Goal: Task Accomplishment & Management: Complete application form

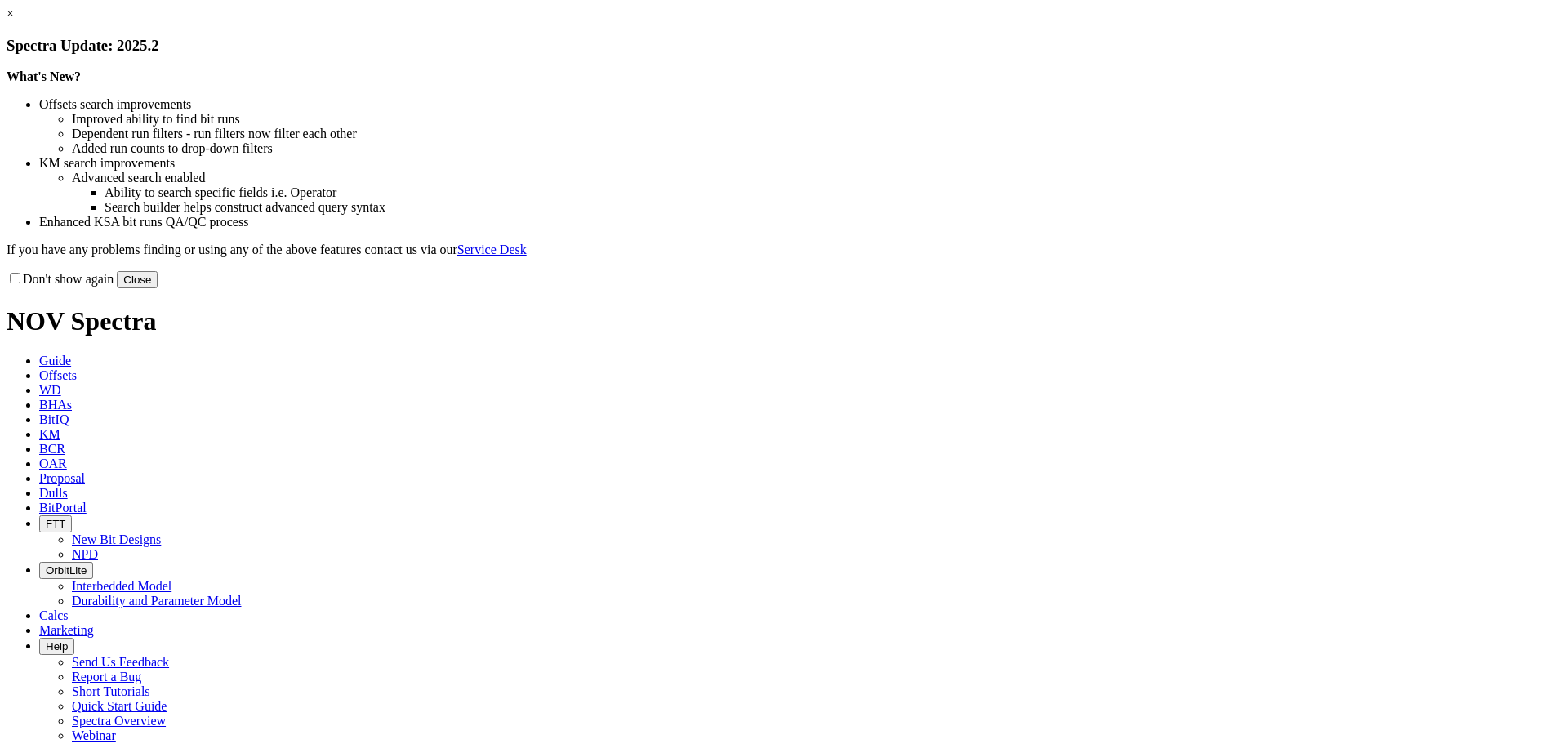
click at [158, 288] on button "Close" at bounding box center [137, 280] width 41 height 17
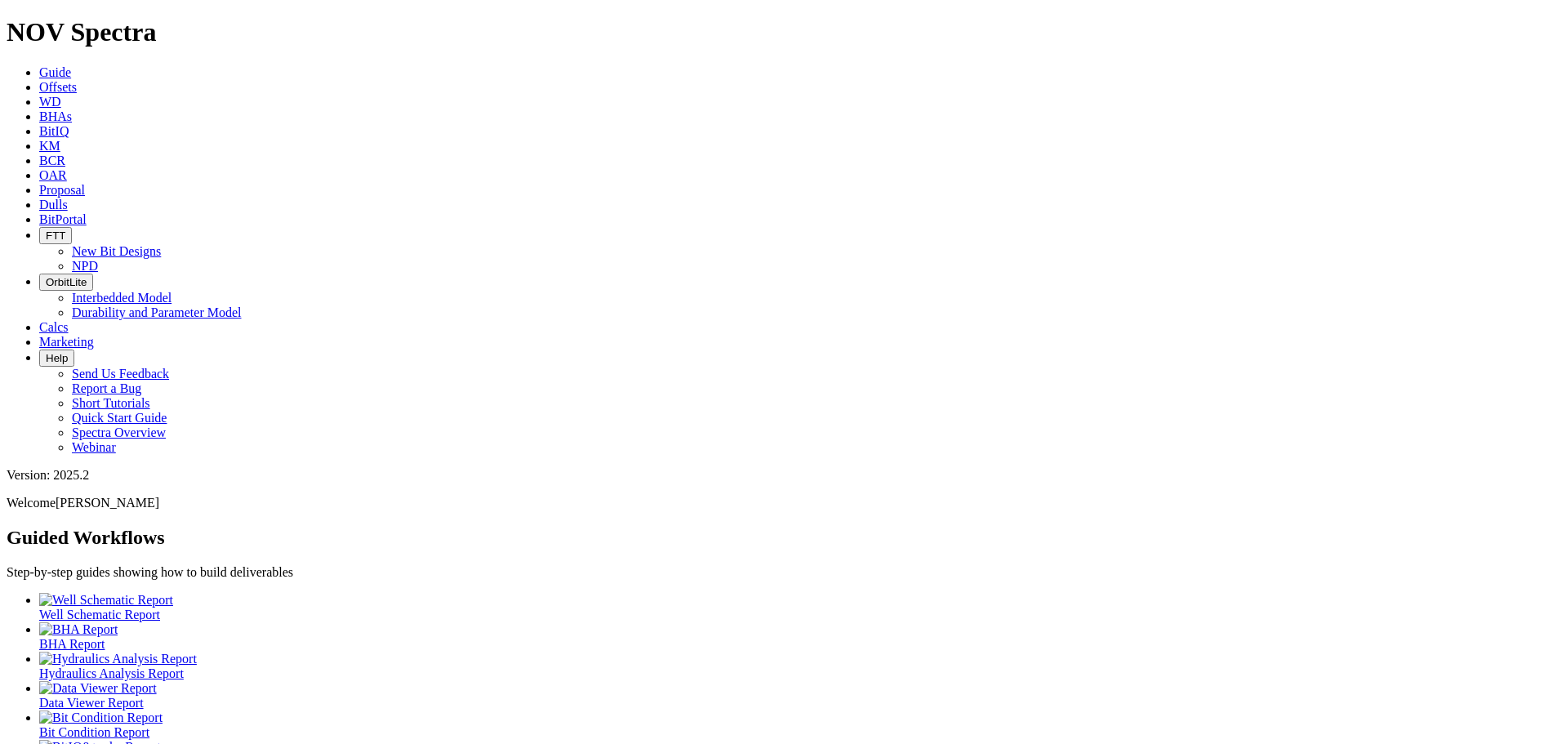
click at [39, 80] on icon at bounding box center [39, 87] width 0 height 14
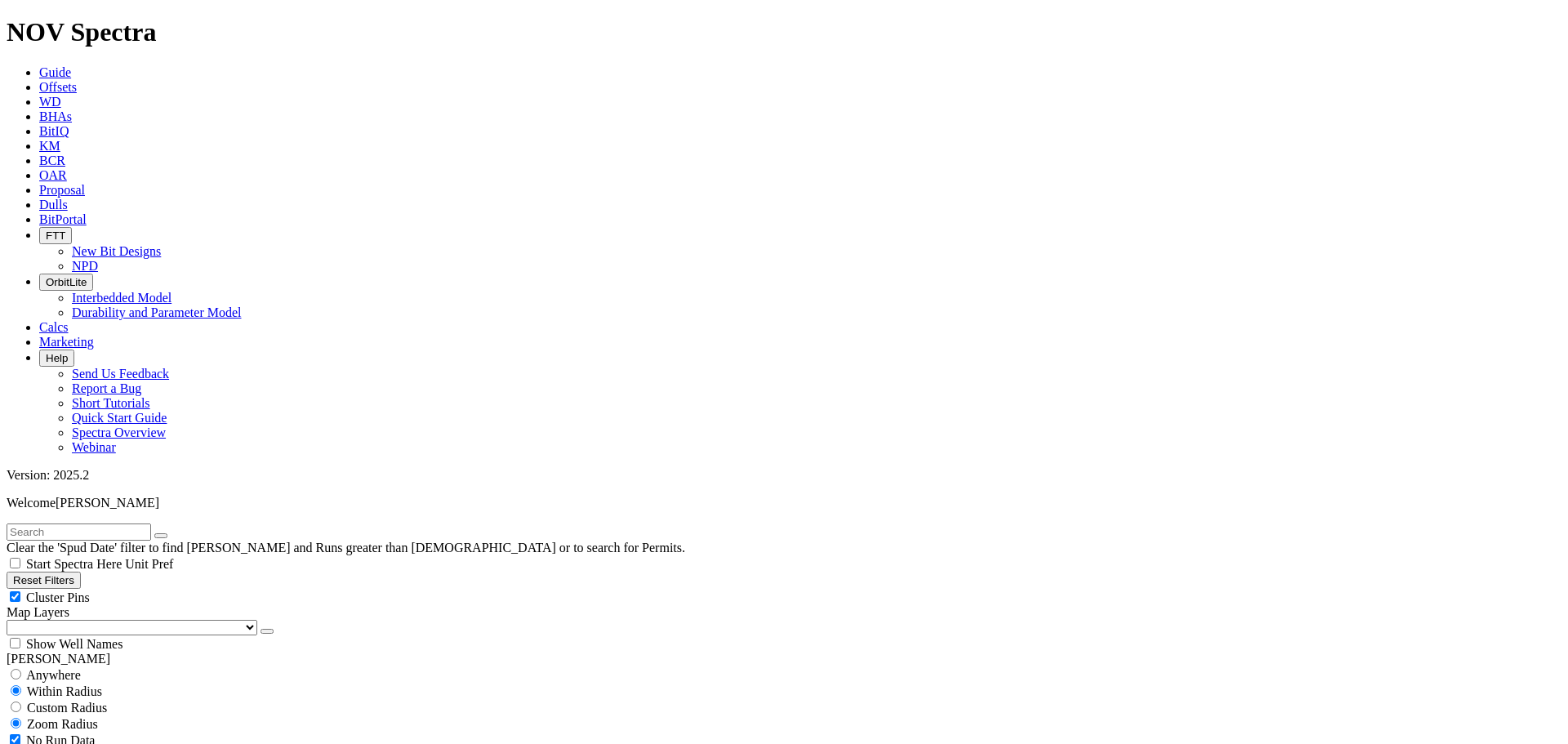
click at [73, 524] on input "text" at bounding box center [79, 532] width 144 height 17
type input "Ibrom"
select select "9.875"
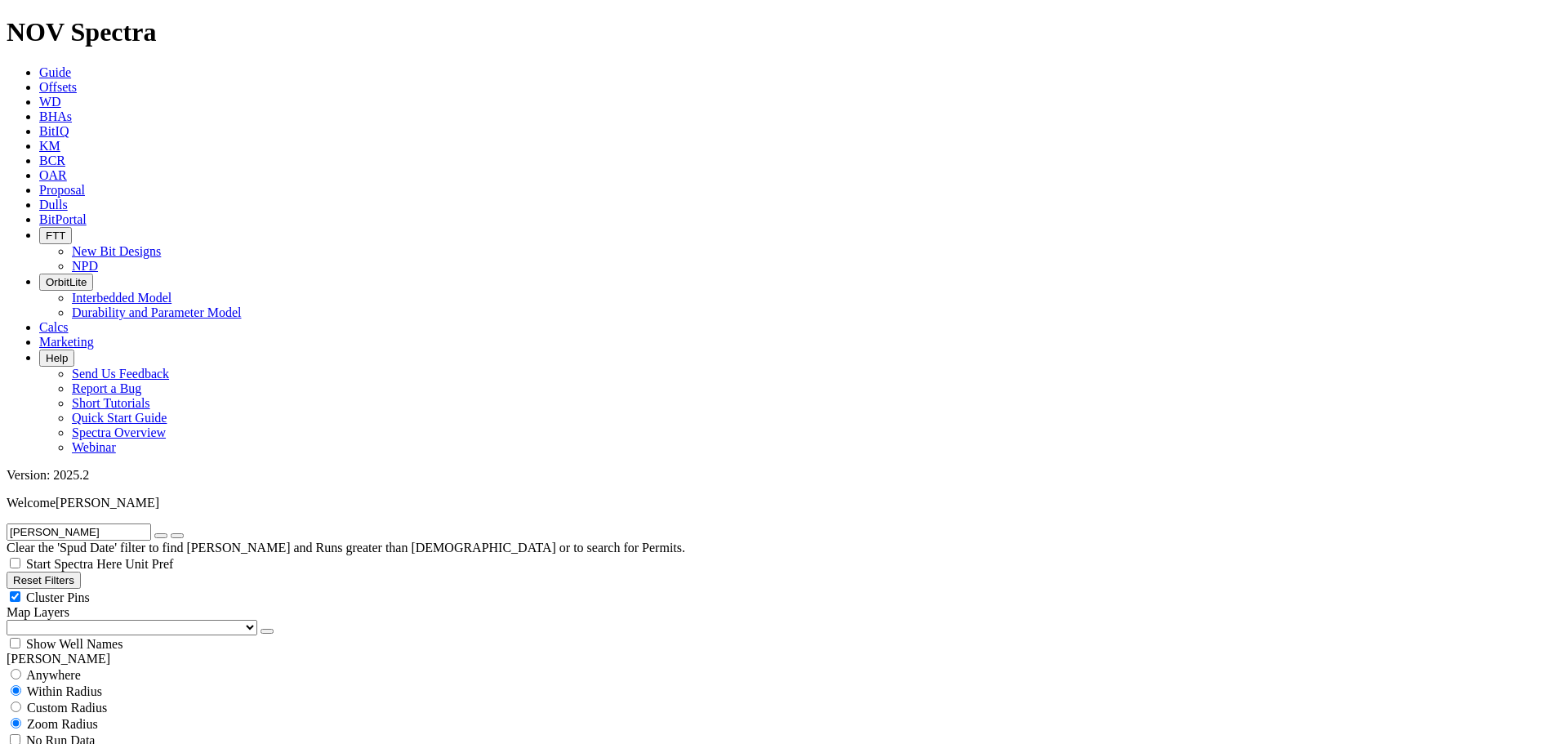
checkbox input "false"
select select "? number:9.875 ?"
drag, startPoint x: 22, startPoint y: 71, endPoint x: 0, endPoint y: 67, distance: 22.4
click at [7, 524] on form "Ibrom" at bounding box center [784, 532] width 1555 height 17
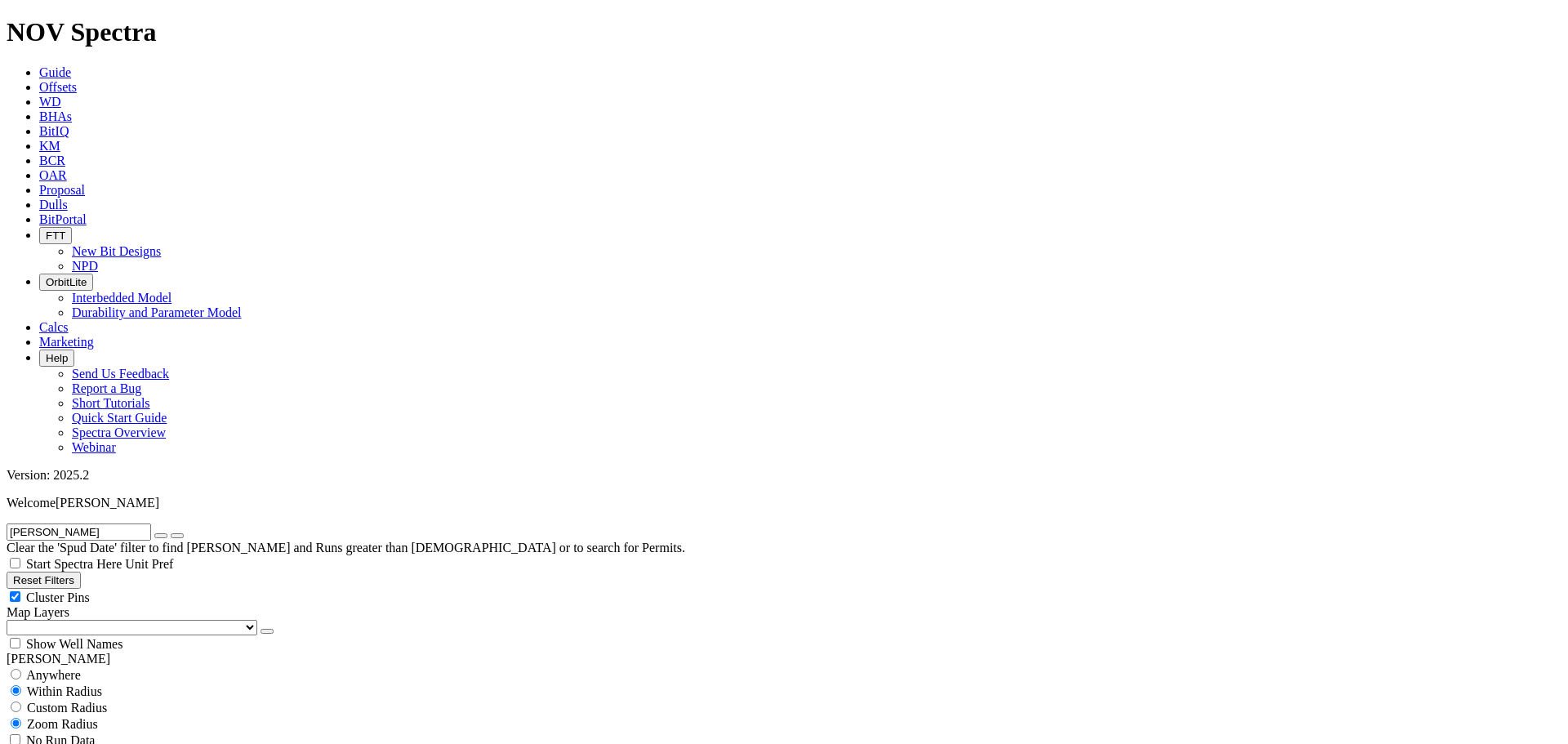
type input "geffert"
select select
click at [164, 589] on div "Cluster Pins" at bounding box center [784, 597] width 1555 height 16
checkbox input "false"
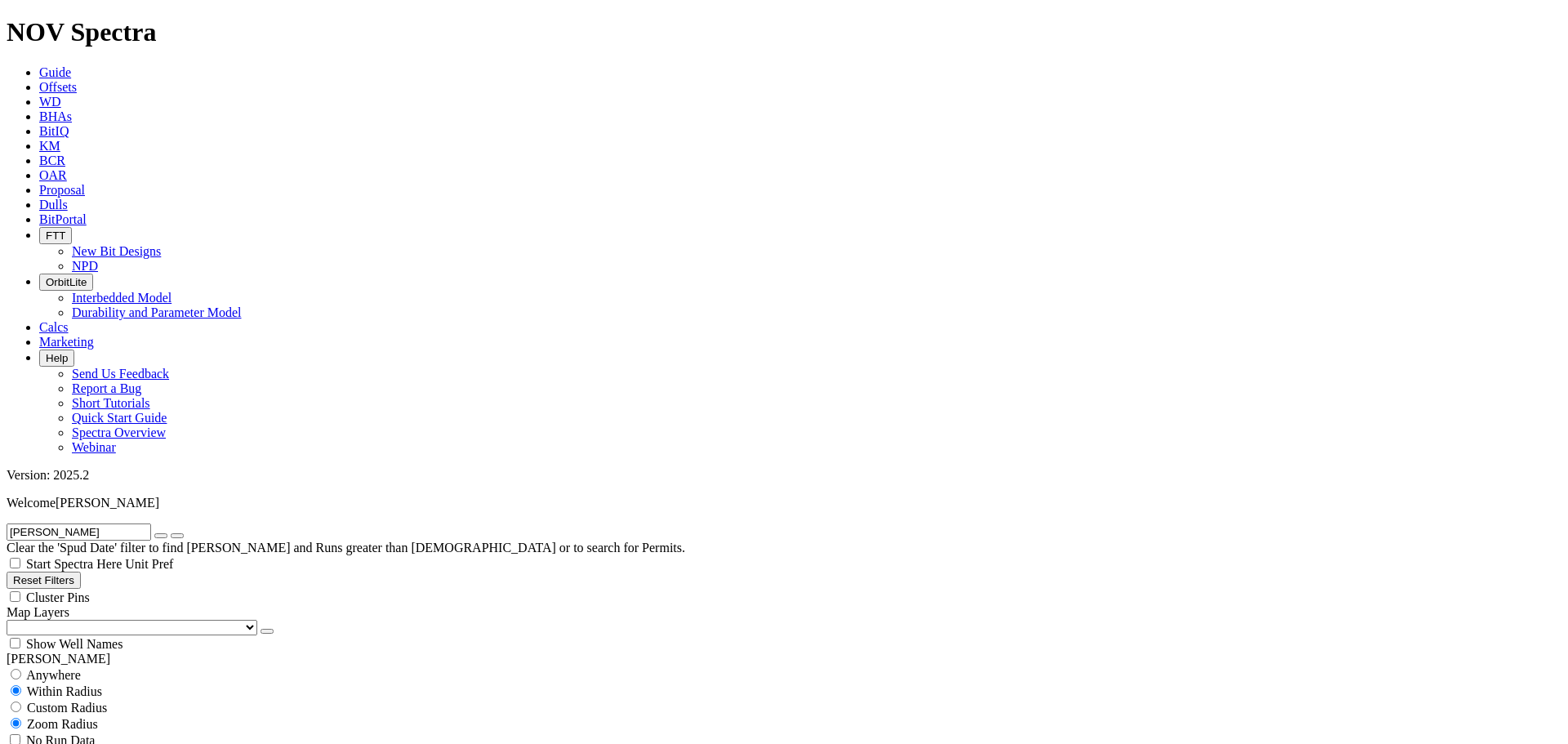
click at [96, 620] on select "US Counties Alberta, CA Townships British Columbia, CA Townships British Columb…" at bounding box center [132, 628] width 251 height 16
click at [13, 620] on select "US Counties Alberta, CA Townships British Columbia, CA Townships British Columb…" at bounding box center [132, 628] width 251 height 16
click at [161, 535] on icon "button" at bounding box center [161, 535] width 0 height 0
click at [149, 524] on input "text" at bounding box center [79, 532] width 144 height 17
type input "ibrom"
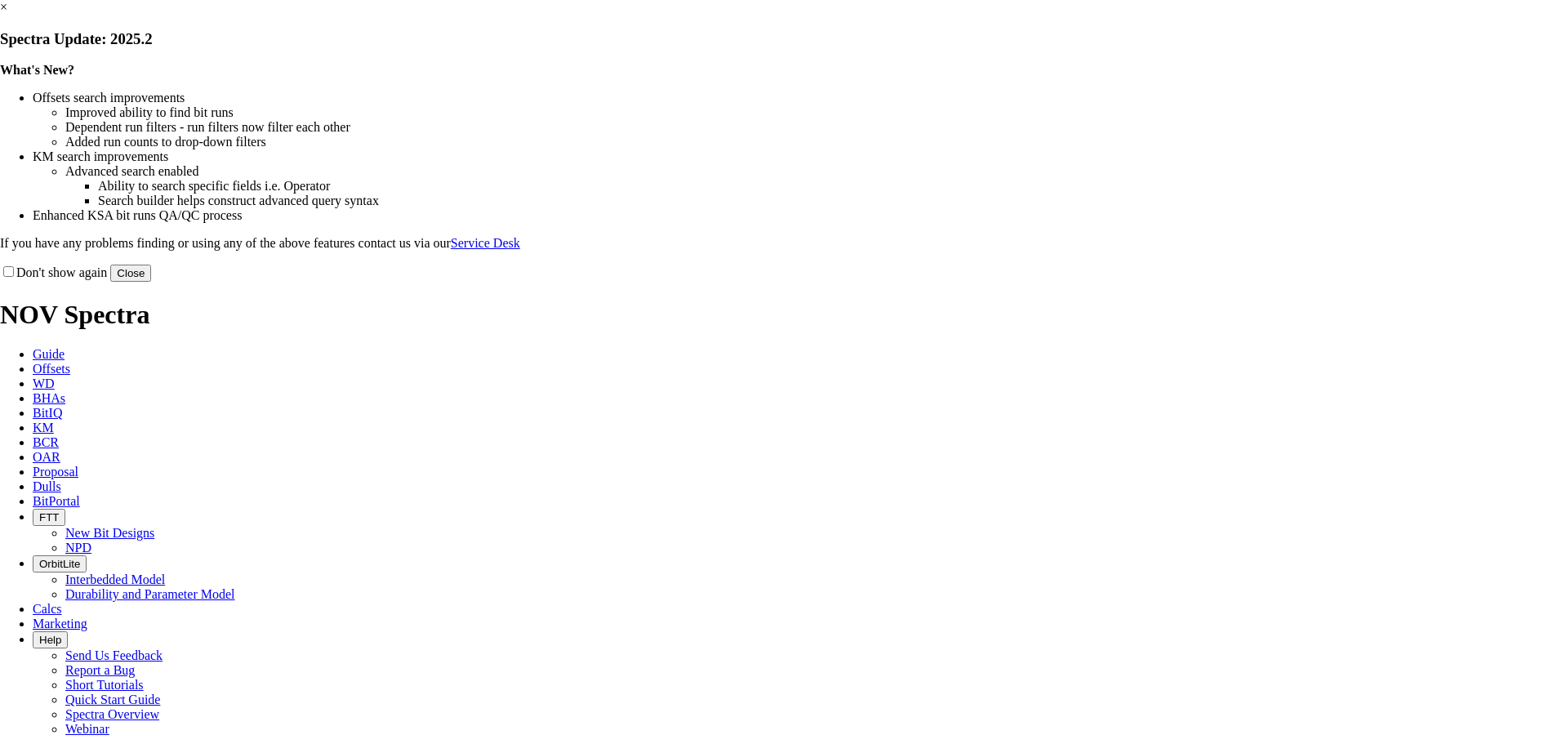
click at [151, 282] on button "Close" at bounding box center [131, 273] width 41 height 17
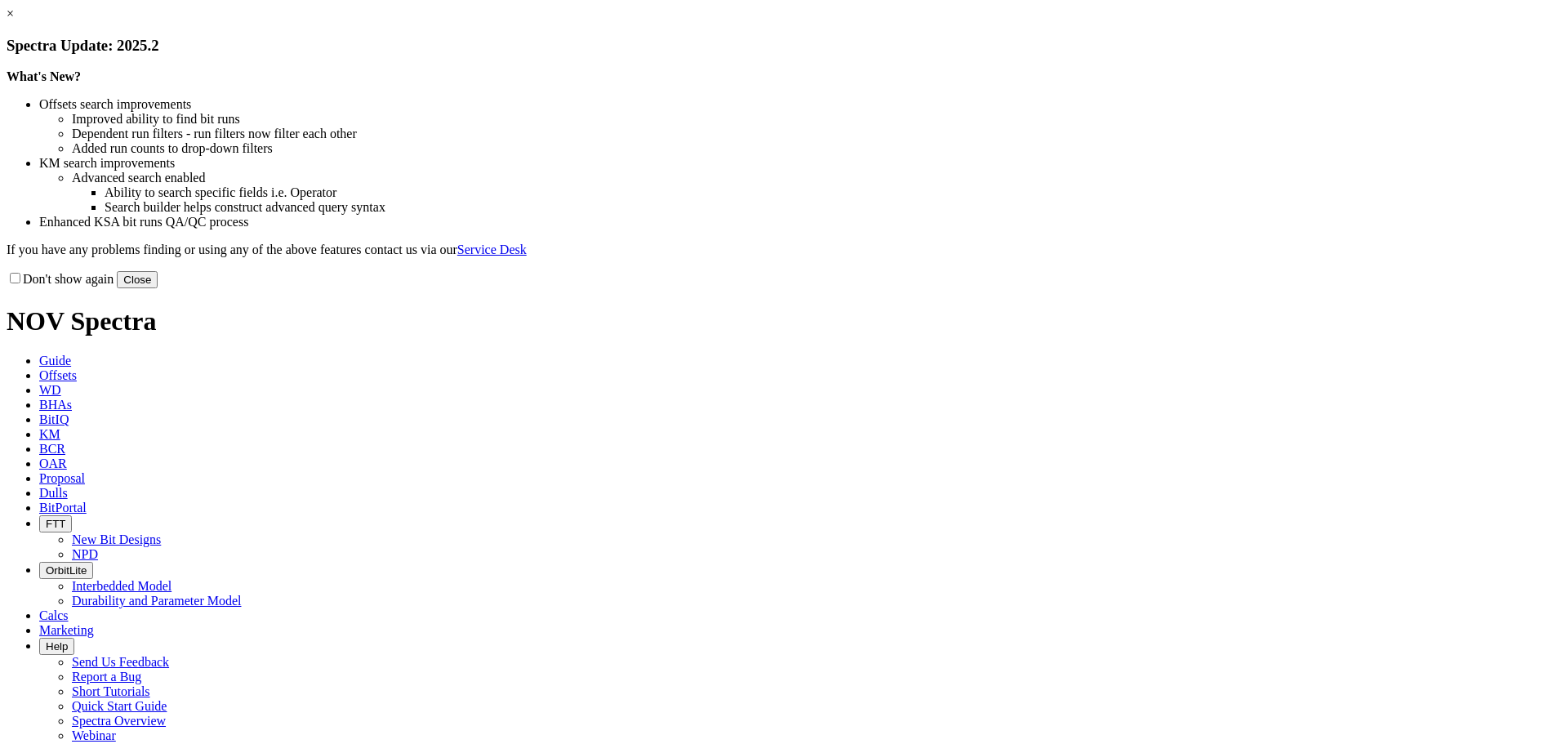
click at [158, 288] on button "Close" at bounding box center [137, 280] width 41 height 17
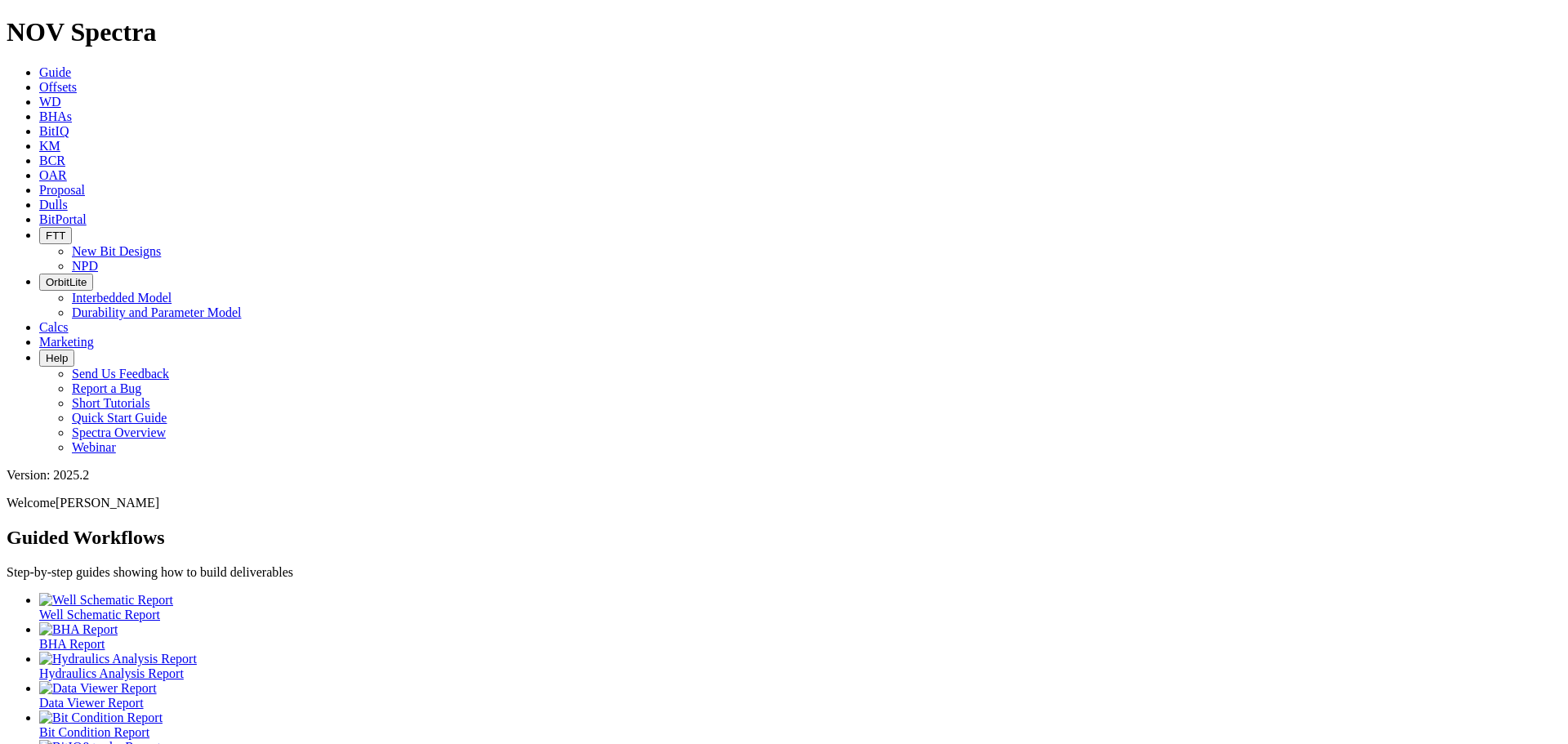
click at [68, 198] on link "Dulls" at bounding box center [54, 204] width 28 height 14
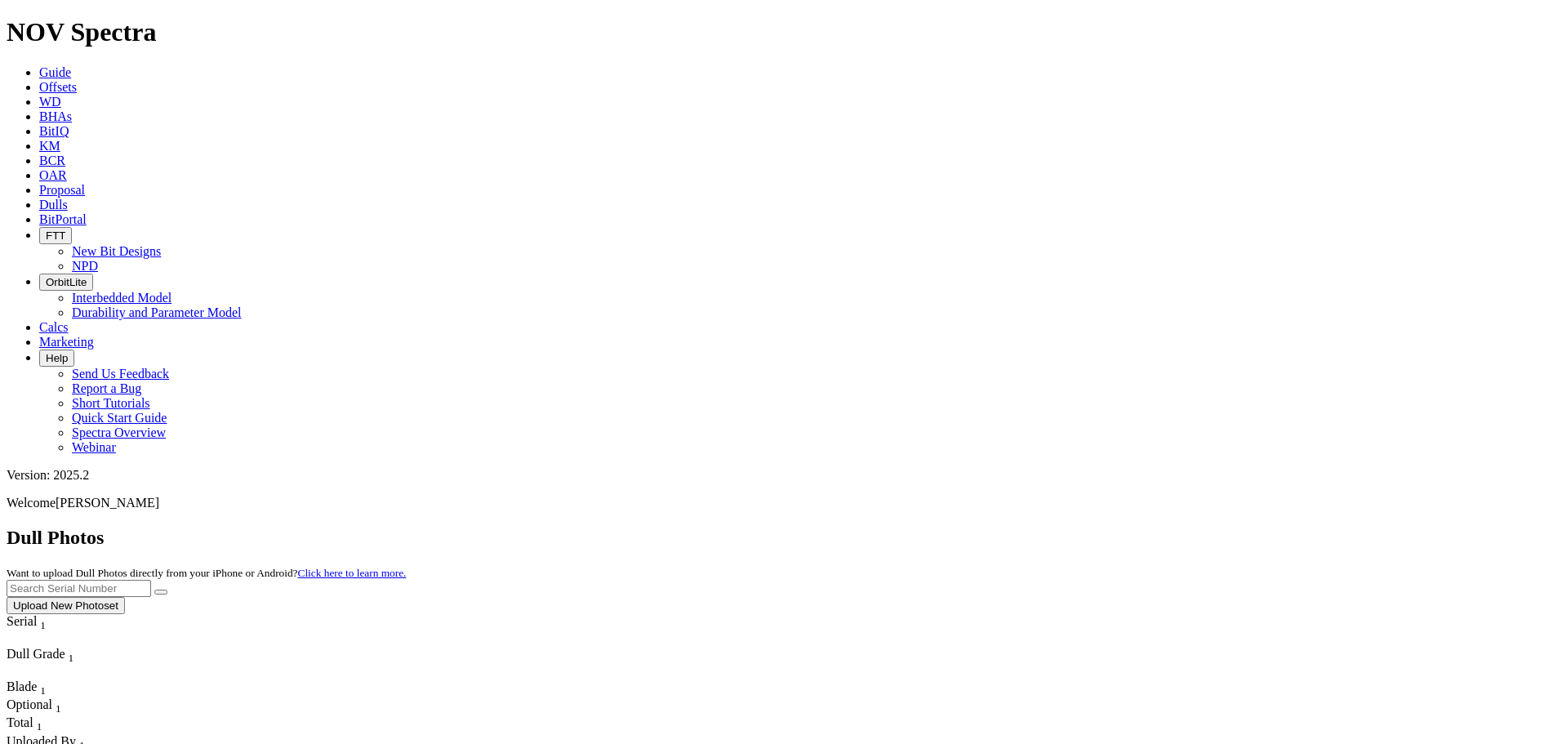
click at [125, 597] on button "Upload New Photoset" at bounding box center [65, 605] width 118 height 17
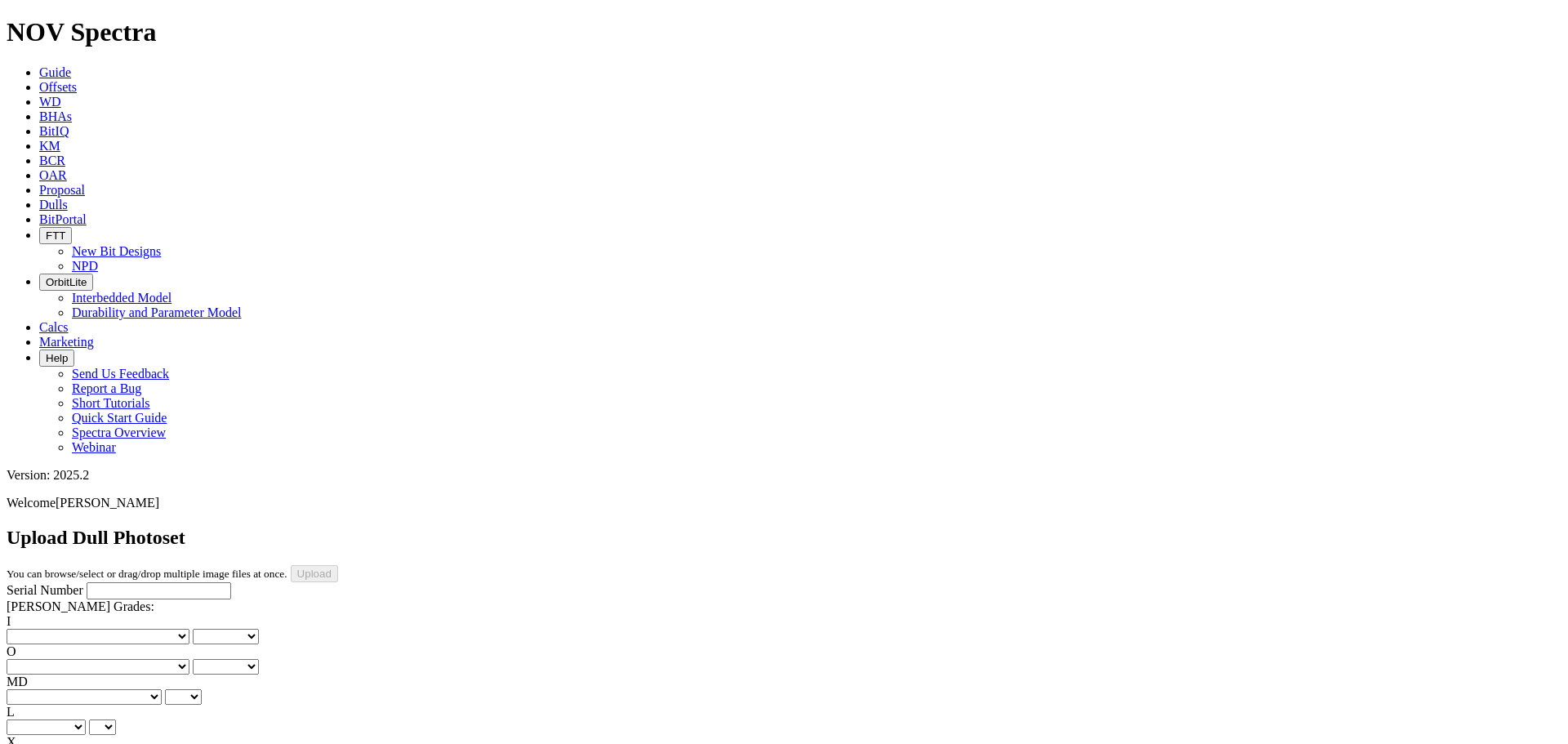
click at [99, 582] on input "Serial Number" at bounding box center [158, 591] width 144 height 17
type input "a314176"
click at [67, 628] on select "No lost, worn or damaged cutters 0 1 2 3 4 5 6 7 8 No diamond table left on any…" at bounding box center [98, 636] width 183 height 16
click at [80, 628] on select "No lost, worn or damaged cutters 0 1 2 3 4 5 6 7 8 No diamond table left on any…" at bounding box center [98, 636] width 183 height 16
select select "number:1"
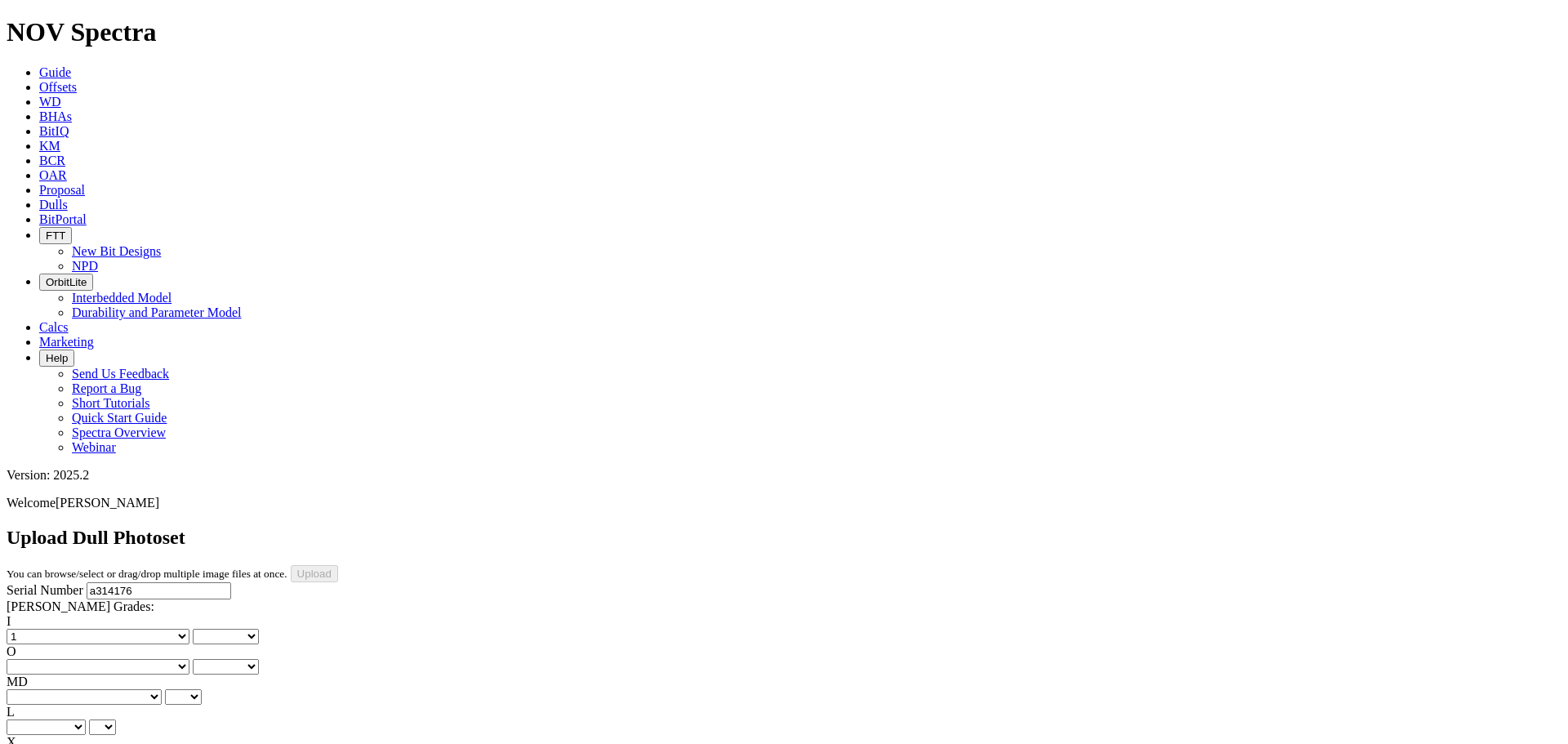
click at [33, 628] on select "No lost, worn or damaged cutters 0 1 2 3 4 5 6 7 8 No diamond table left on any…" at bounding box center [98, 636] width 183 height 16
select select "number:1"
click at [122, 659] on select "No lost, worn or damaged cutters 0 1 2 3 4 5 6 7 8 No diamond table left on any…" at bounding box center [98, 666] width 183 height 16
select select "number:1"
click at [116, 659] on select "No lost, worn or damaged cutters 0 1 2 3 4 5 6 7 8 No diamond table left on any…" at bounding box center [98, 666] width 183 height 16
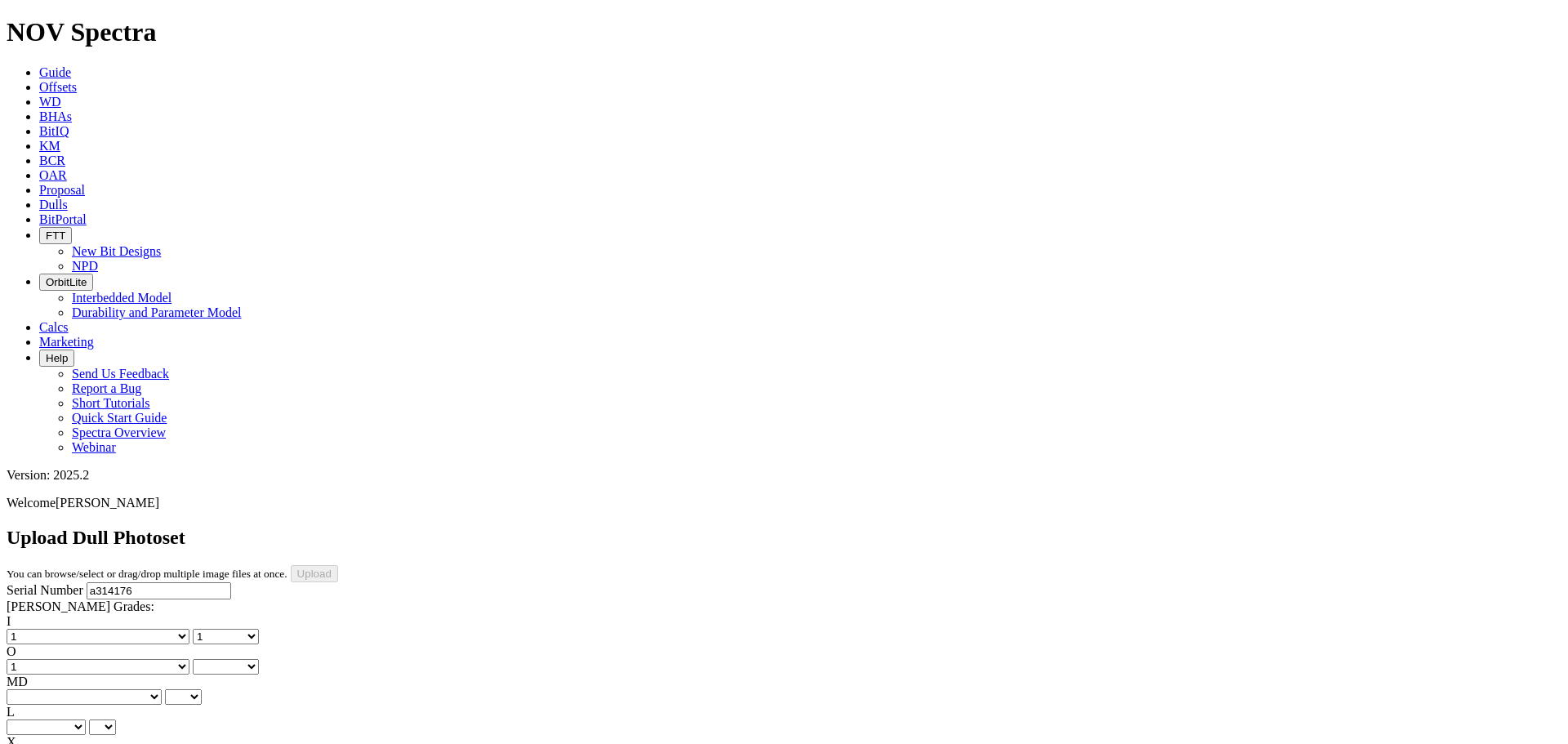
select select "number:1"
click at [68, 690] on select "BF - Bond Failure BT - Broken Teeth/Cutters BU - Balled Up Bit CR - Cored CT - …" at bounding box center [84, 697] width 155 height 16
select select "string:BT"
click at [33, 690] on select "BF - Bond Failure BT - Broken Teeth/Cutters BU - Balled Up Bit CR - Cored CT - …" at bounding box center [84, 697] width 155 height 16
select select "string:BT"
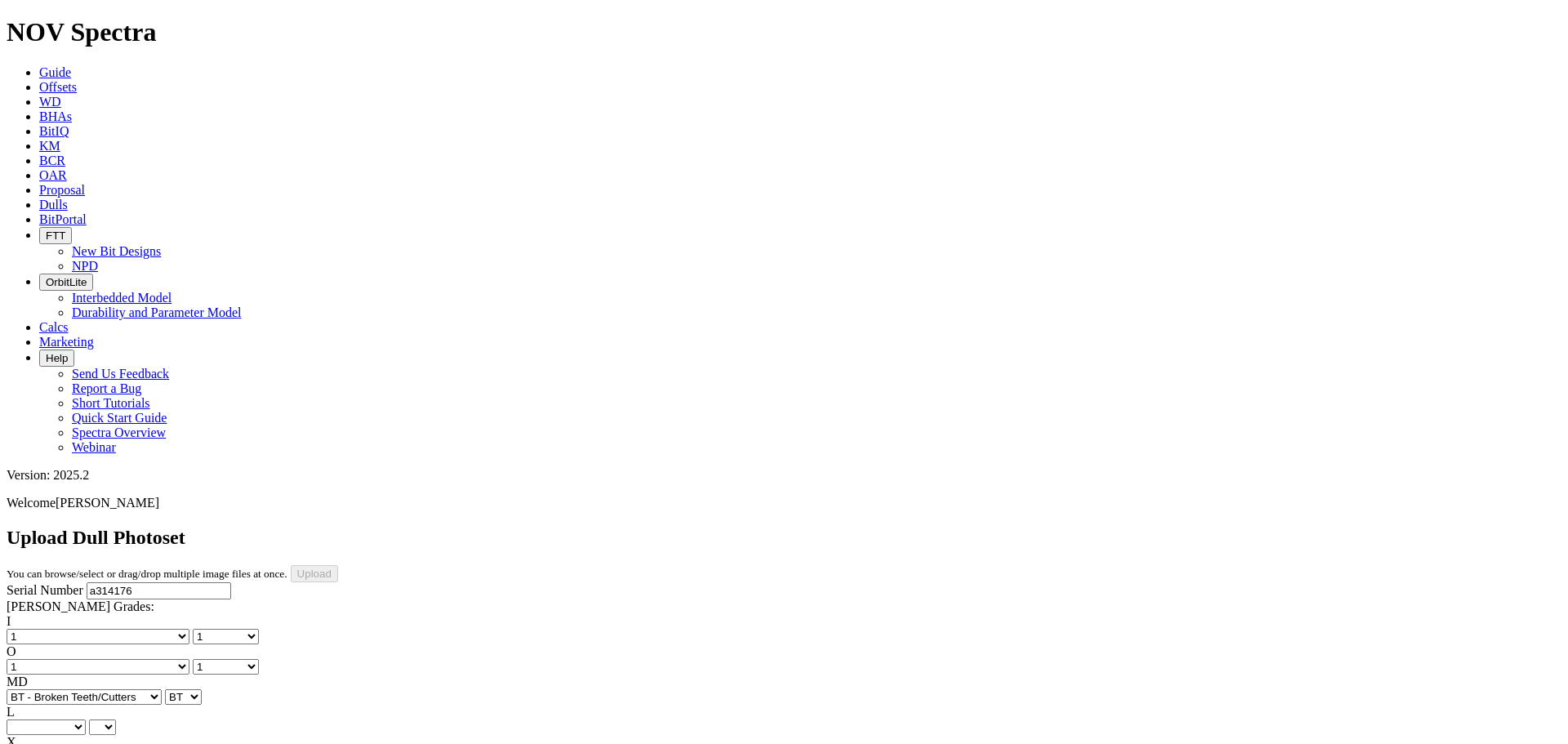
click at [85, 720] on select "A - All C - Cone G - Gauge N - Nose S - Shoulder T - Taper" at bounding box center [46, 727] width 80 height 16
select select "string:A"
click at [85, 720] on select "A - All C - Cone G - Gauge N - Nose S - Shoulder T - Taper" at bounding box center [46, 727] width 80 height 16
select select "string:A"
click at [32, 743] on select "X" at bounding box center [19, 757] width 25 height 16
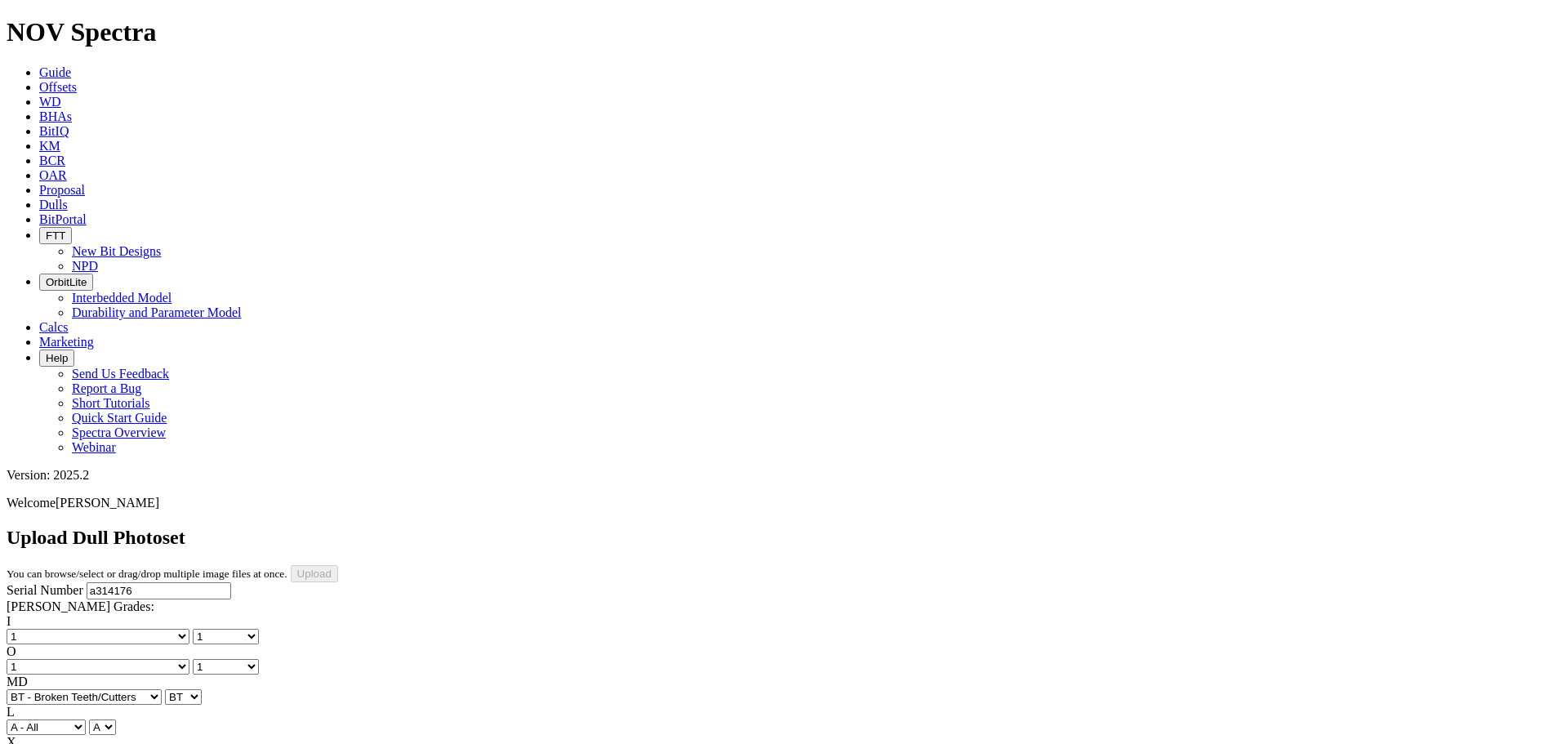
select select "string:X"
click at [32, 743] on select "X" at bounding box center [19, 757] width 25 height 16
select select "string:X"
select select "string:I"
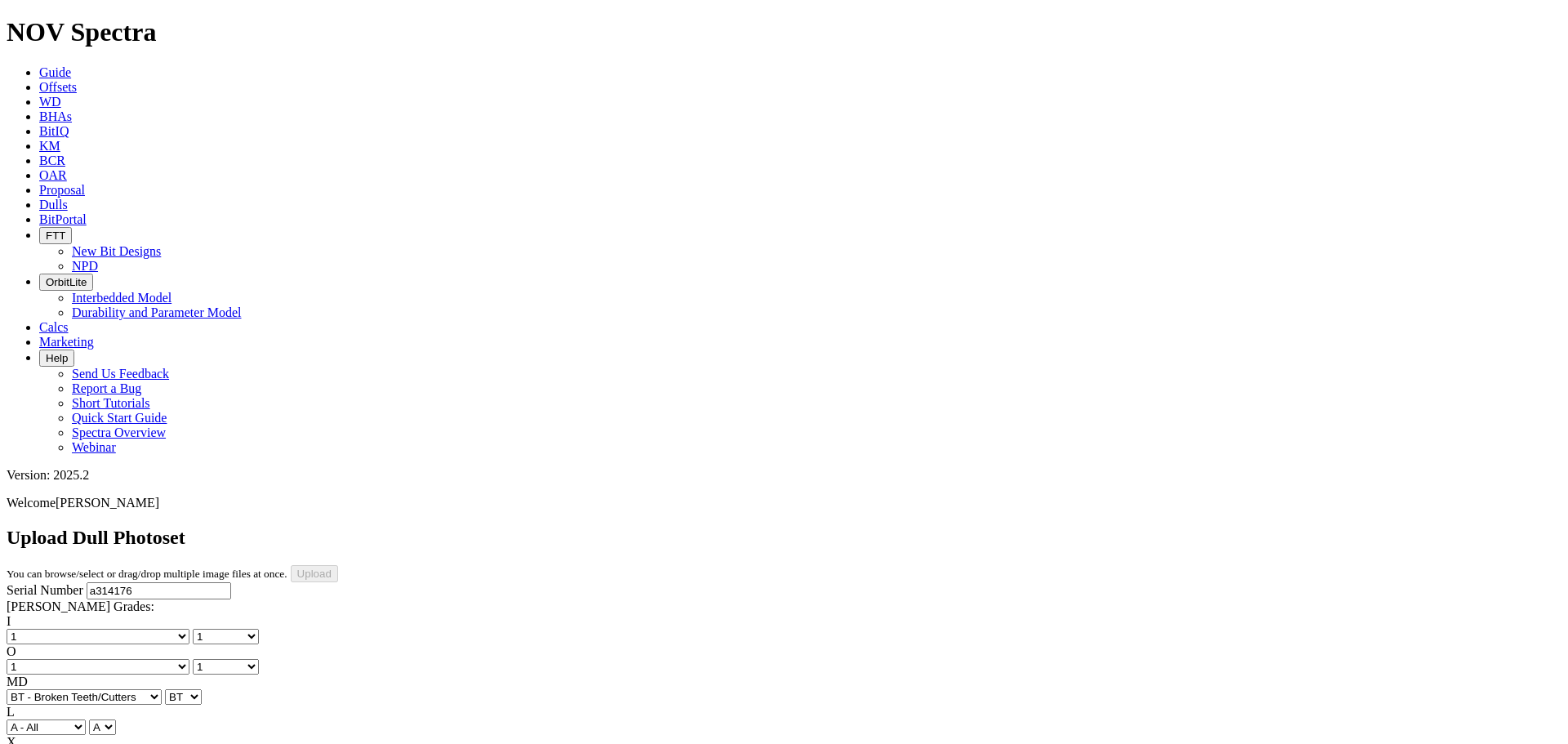
select select "string:I"
select select "string:WT"
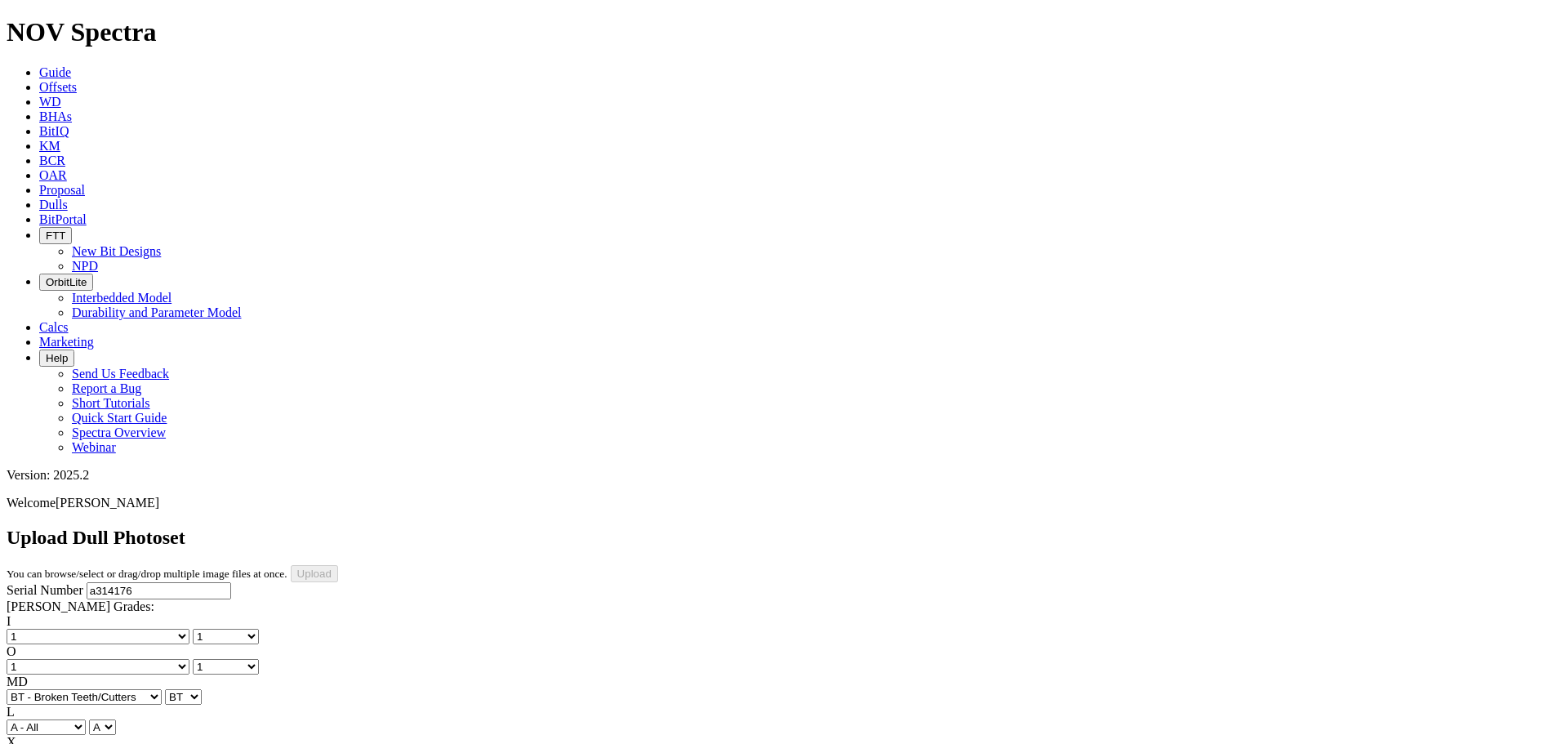
select select "string:WT"
select select "string:TD"
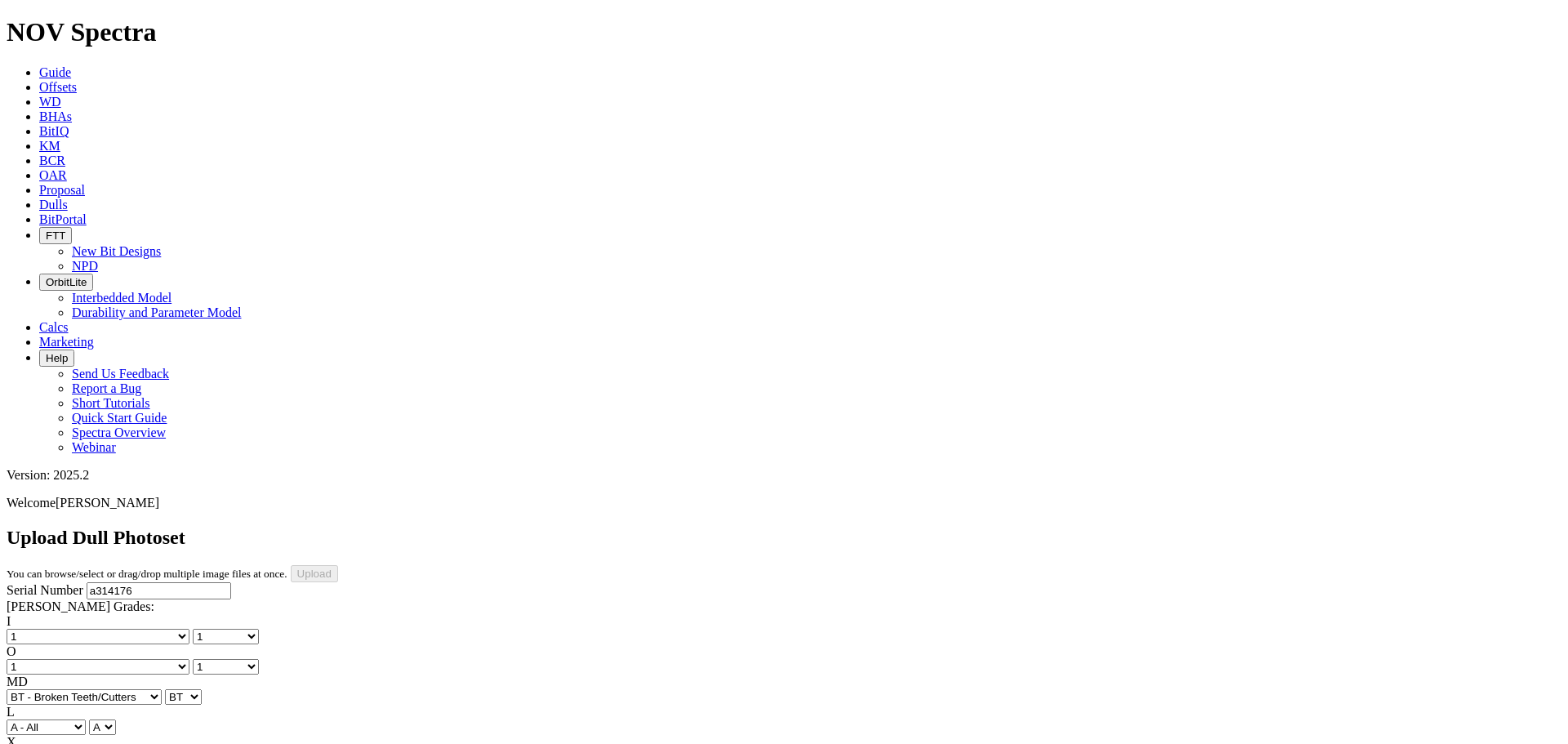
type input "5/20/25"
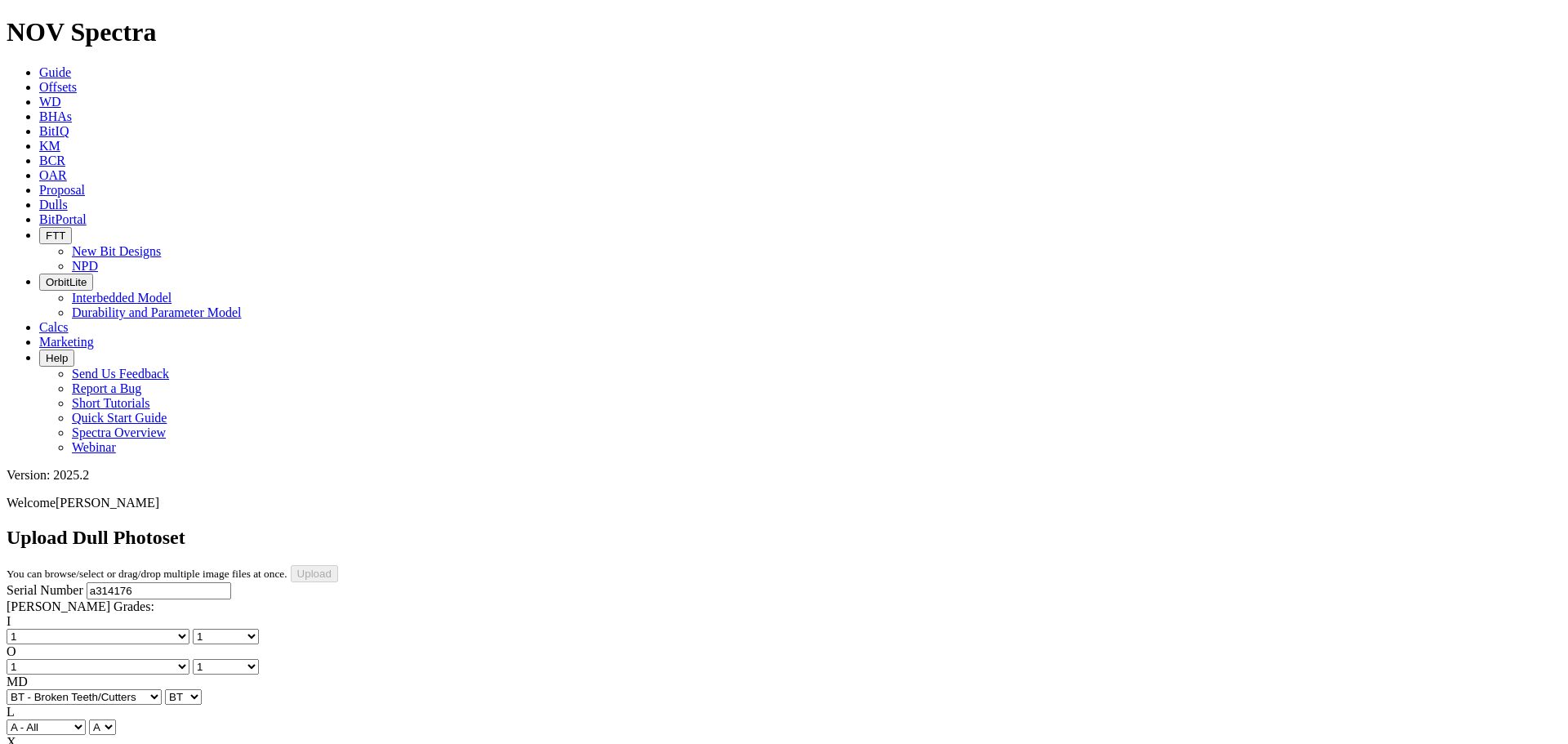
drag, startPoint x: 297, startPoint y: 550, endPoint x: 337, endPoint y: 535, distance: 42.7
click at [338, 565] on input "Upload" at bounding box center [314, 573] width 48 height 17
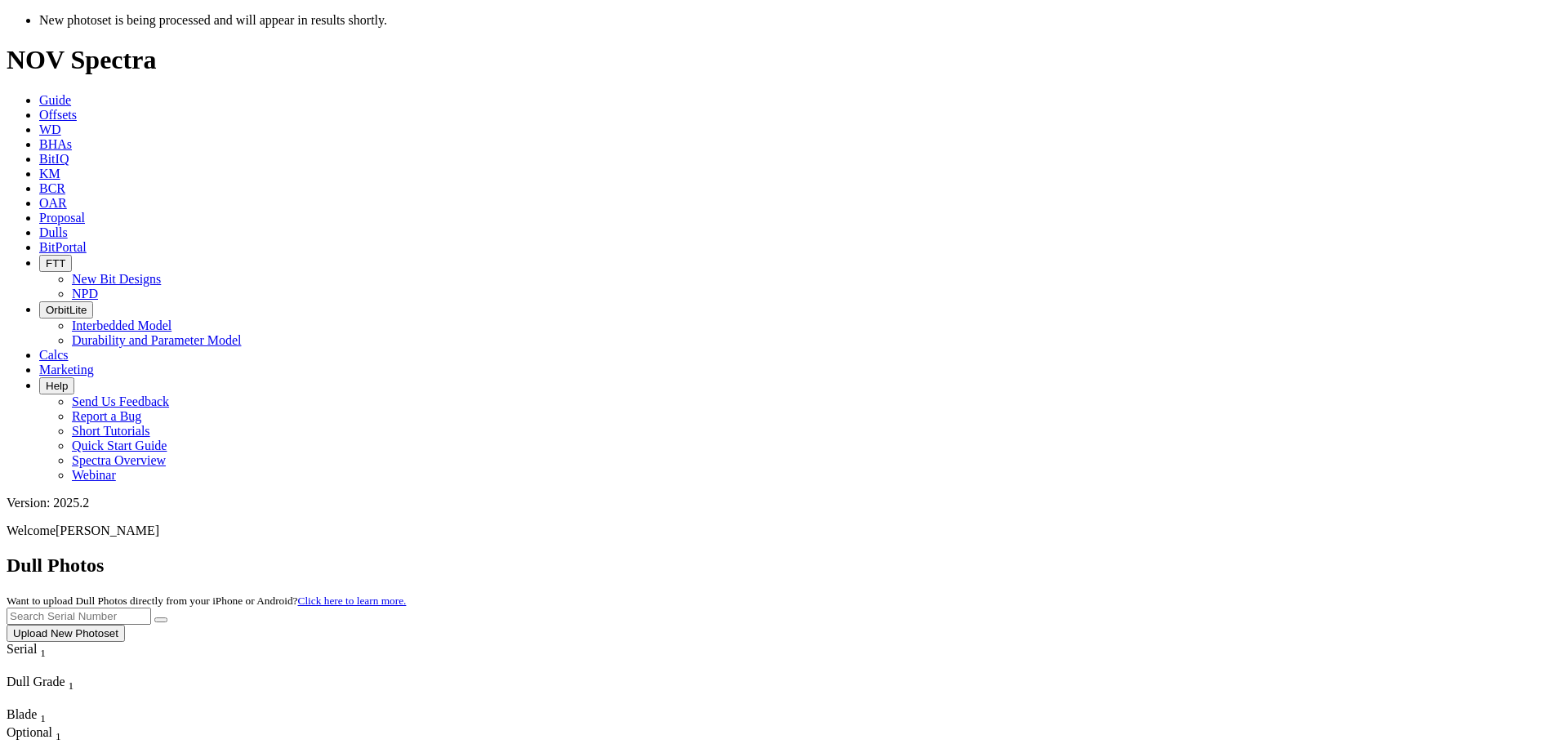
click at [151, 607] on input "text" at bounding box center [79, 616] width 144 height 17
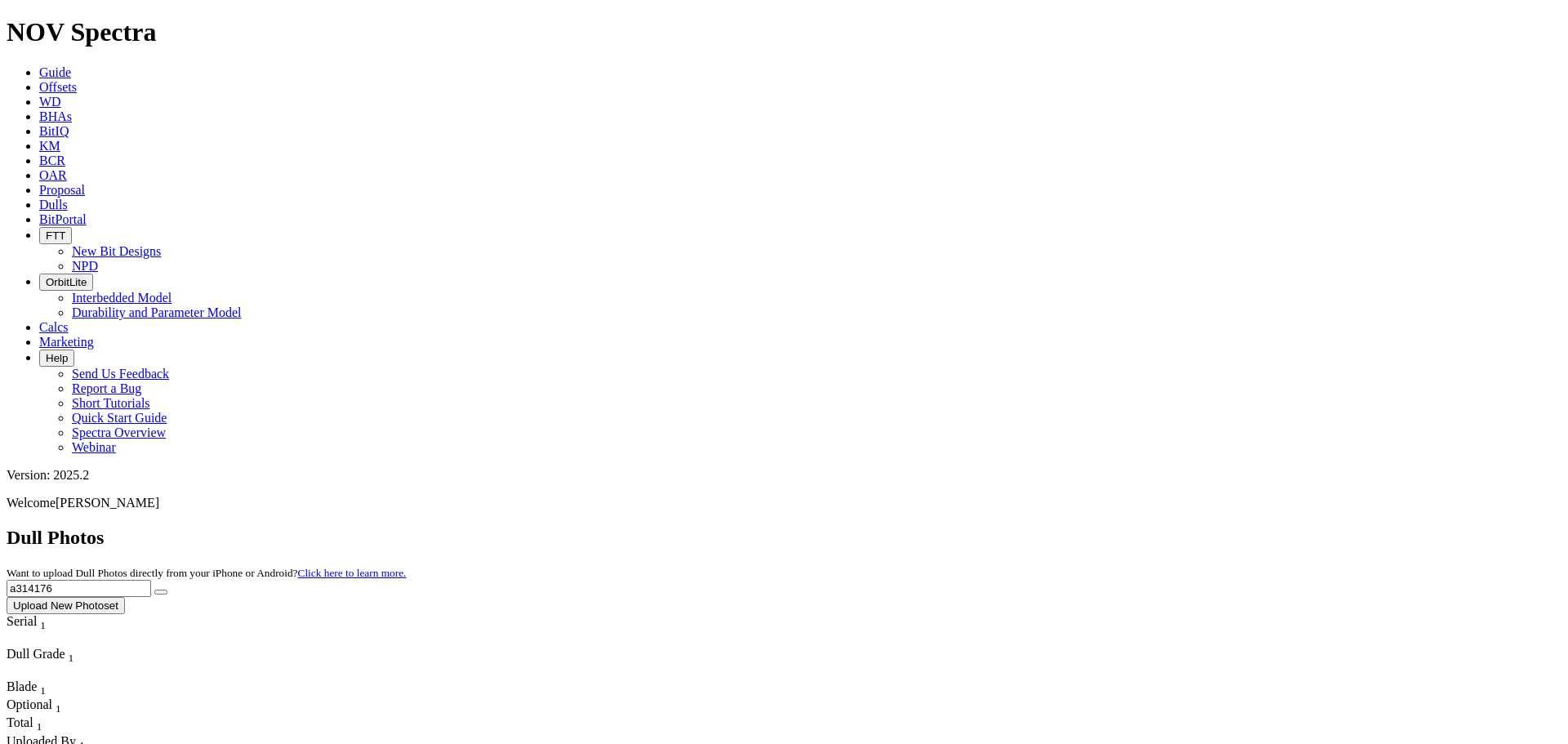
type input "a314176"
click at [161, 592] on icon "submit" at bounding box center [161, 592] width 0 height 0
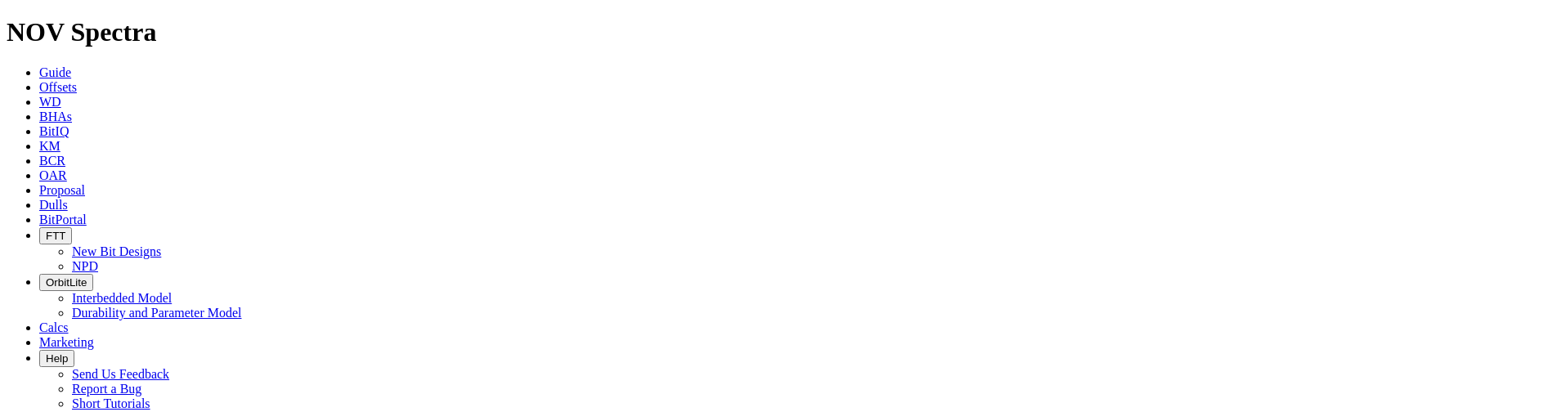
scroll to position [763, 0]
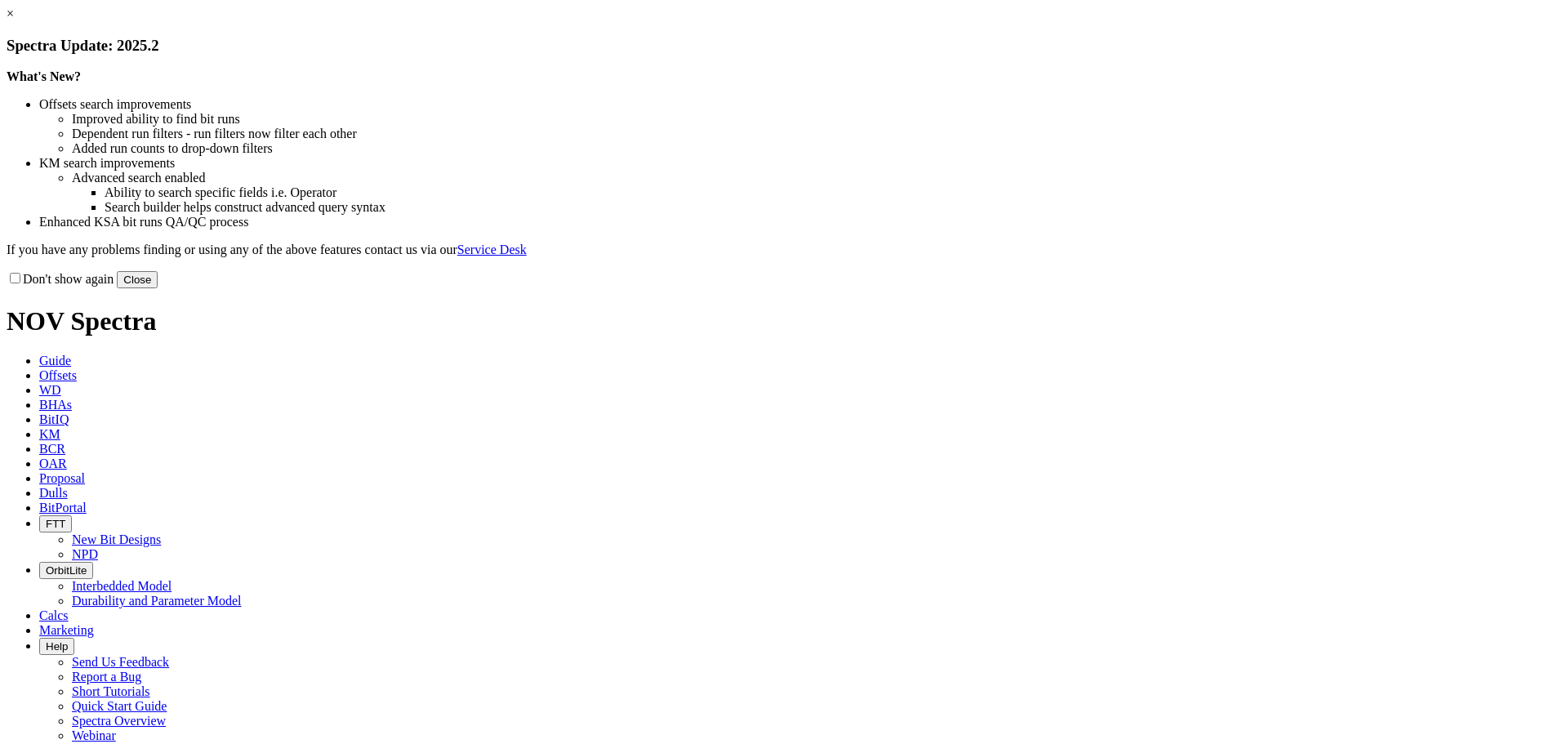
drag, startPoint x: 1119, startPoint y: 447, endPoint x: 841, endPoint y: 425, distance: 278.9
click at [158, 288] on button "Close" at bounding box center [137, 280] width 41 height 17
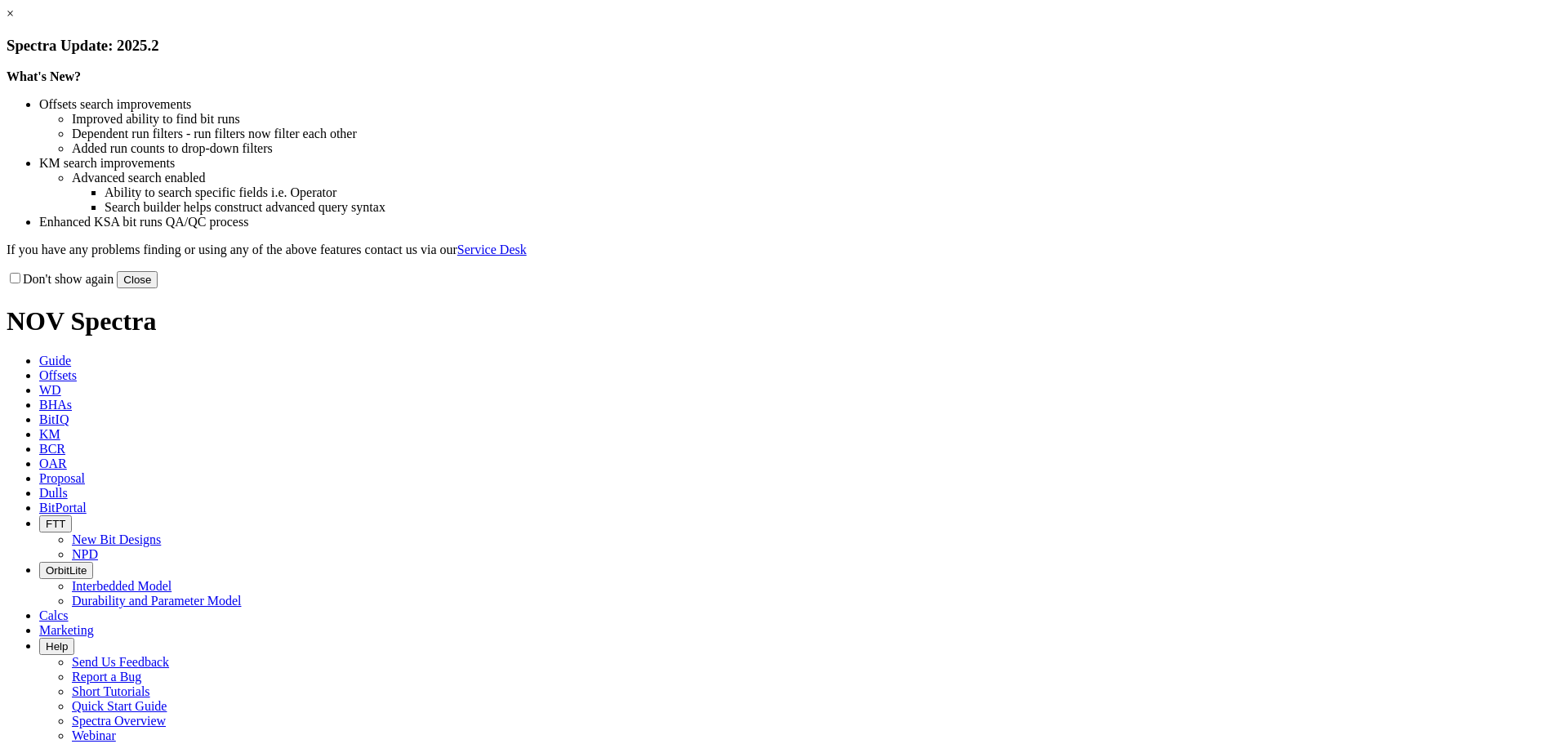
click at [158, 288] on button "Close" at bounding box center [137, 280] width 41 height 17
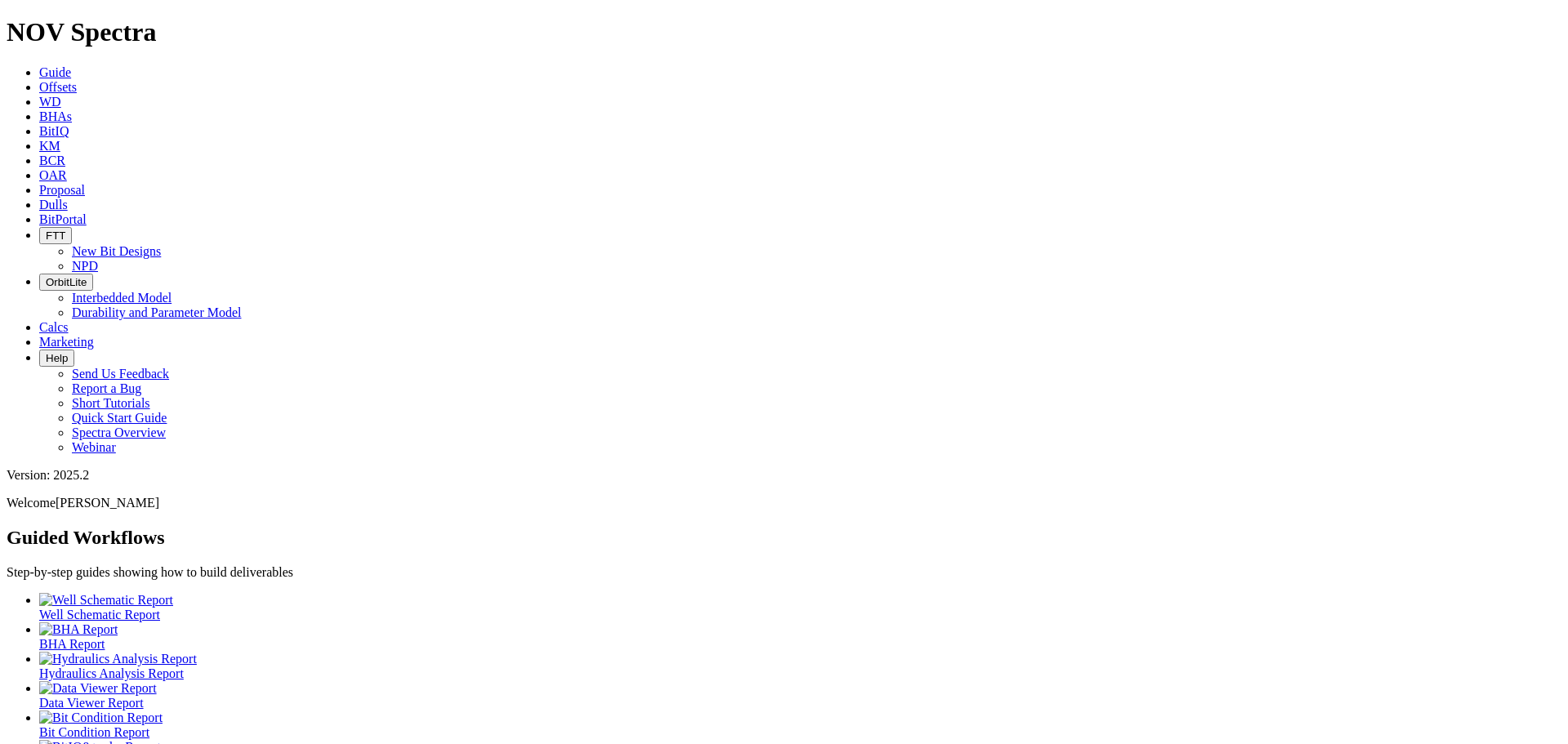
click at [77, 80] on span "Offsets" at bounding box center [58, 87] width 38 height 14
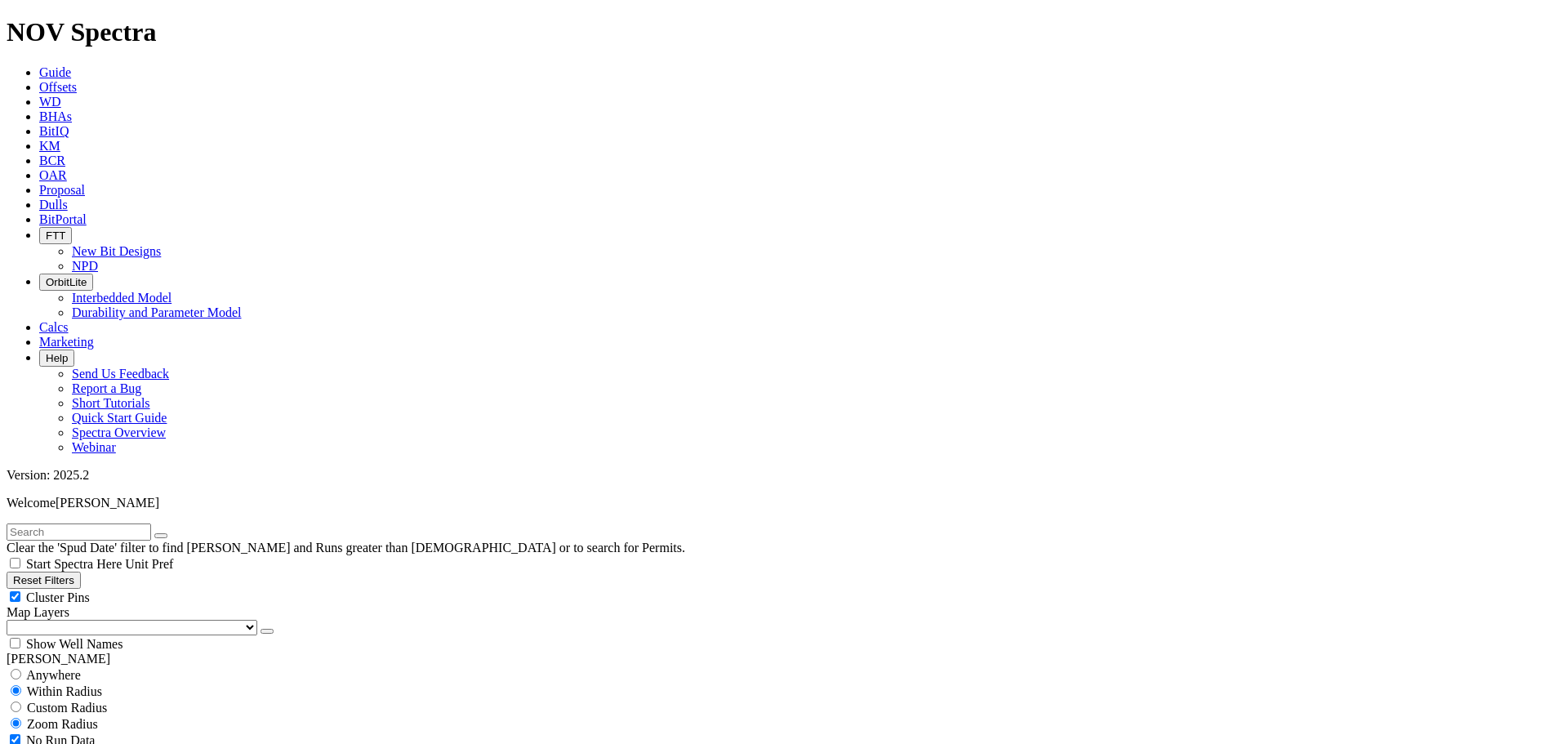
click at [70, 524] on input "text" at bounding box center [79, 532] width 144 height 17
type input "a314176"
click at [166, 589] on div "Cluster Pins" at bounding box center [784, 597] width 1555 height 16
checkbox input "false"
click at [90, 620] on select "US Counties Alberta, CA Townships British Columbia, CA Townships British Columb…" at bounding box center [132, 628] width 251 height 16
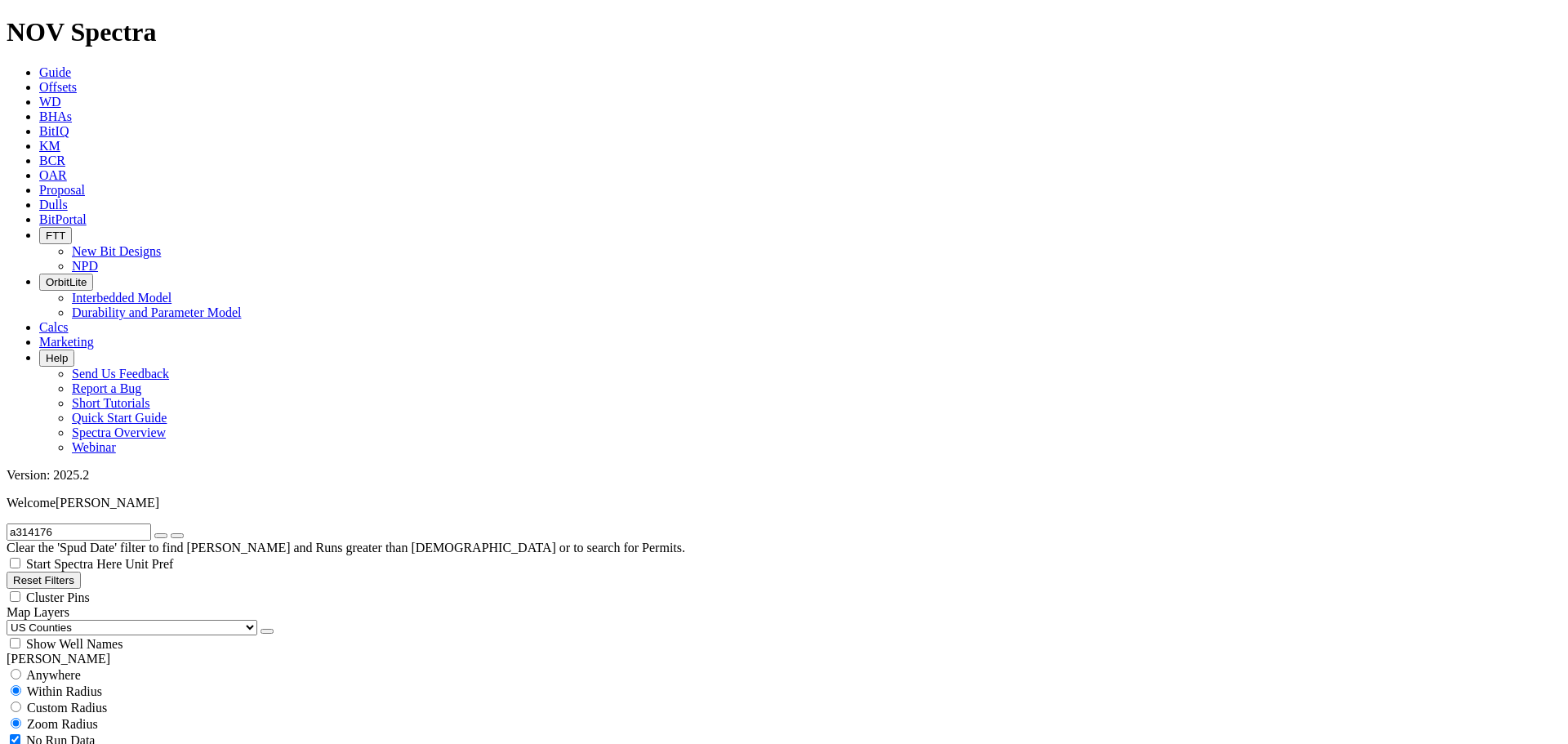
click at [13, 620] on select "US Counties Alberta, CA Townships British Columbia, CA Townships British Columb…" at bounding box center [132, 628] width 251 height 16
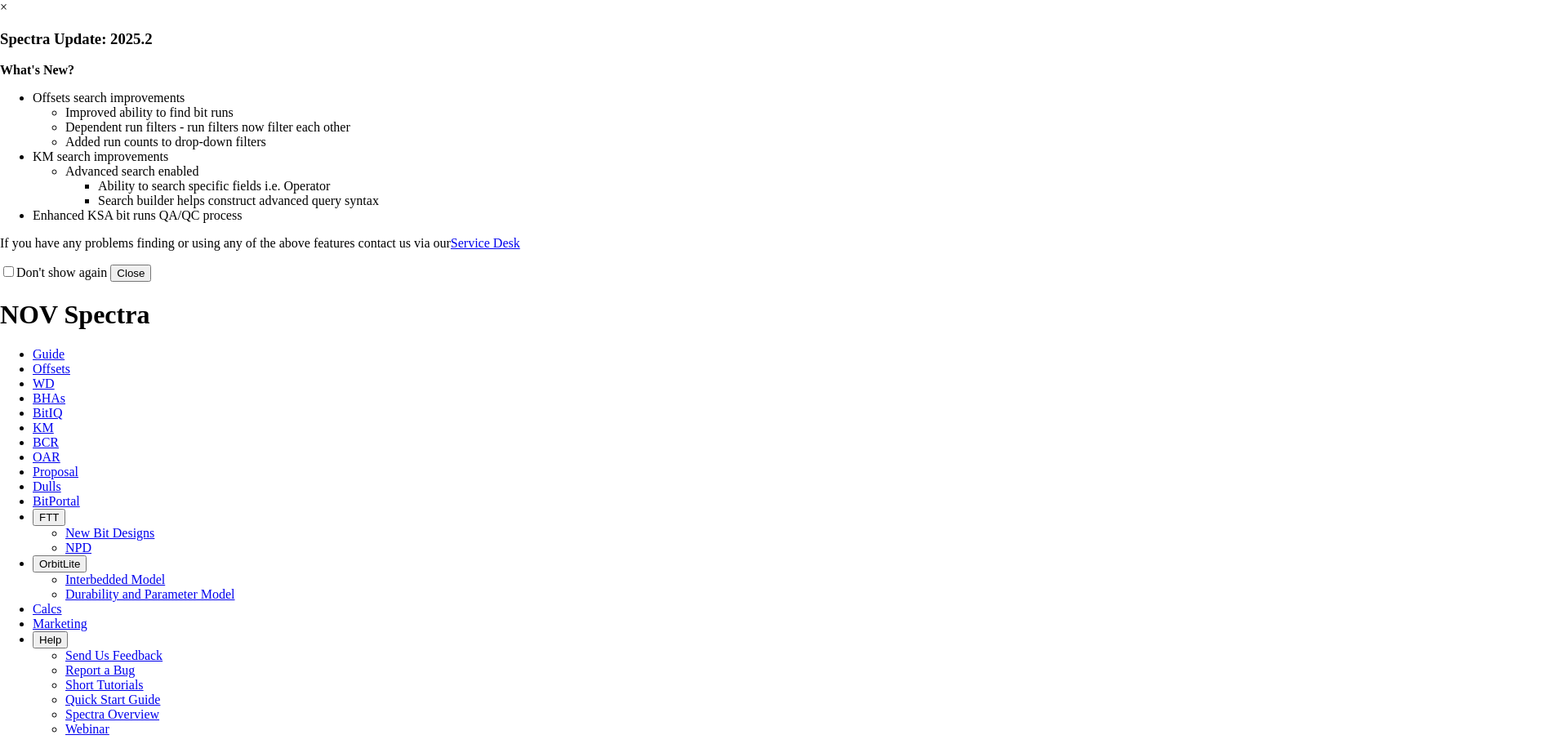
click at [151, 282] on button "Close" at bounding box center [131, 273] width 41 height 17
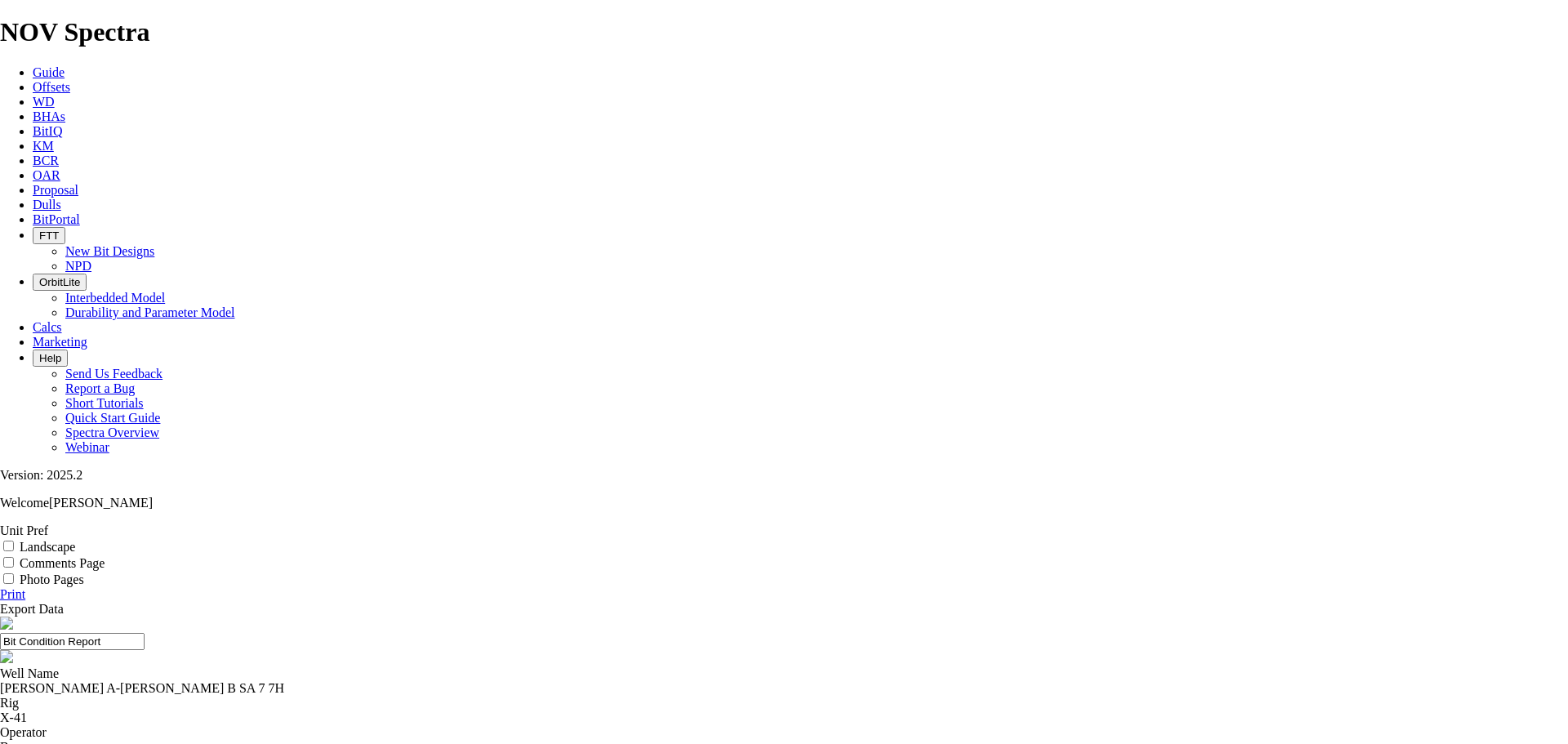
select select "number:2"
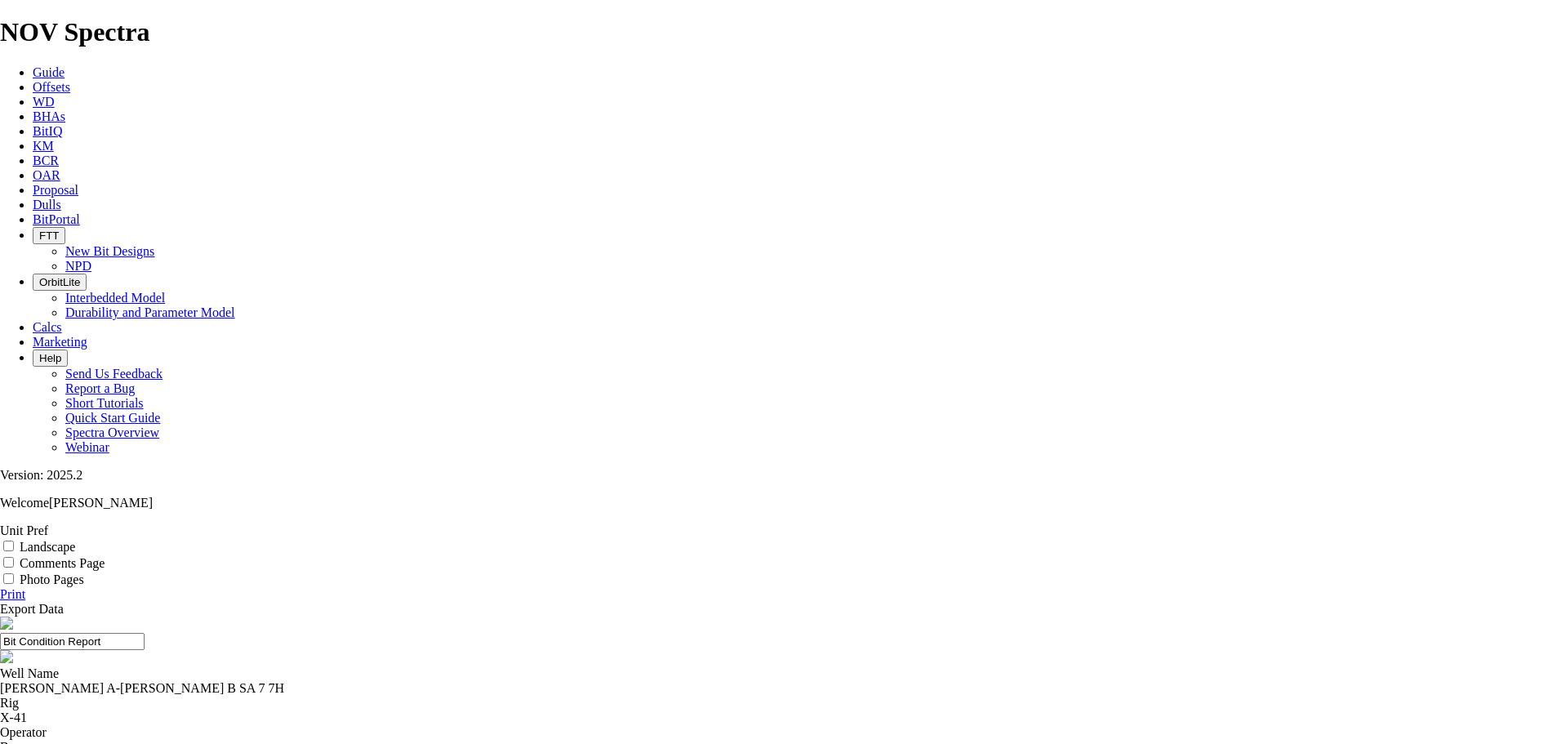
click at [1479, 571] on div "Photo Pages" at bounding box center [784, 578] width 1568 height 16
click at [14, 573] on input "Photo Pages" at bounding box center [8, 578] width 11 height 11
checkbox input "true"
drag, startPoint x: 546, startPoint y: 156, endPoint x: 669, endPoint y: 154, distance: 123.0
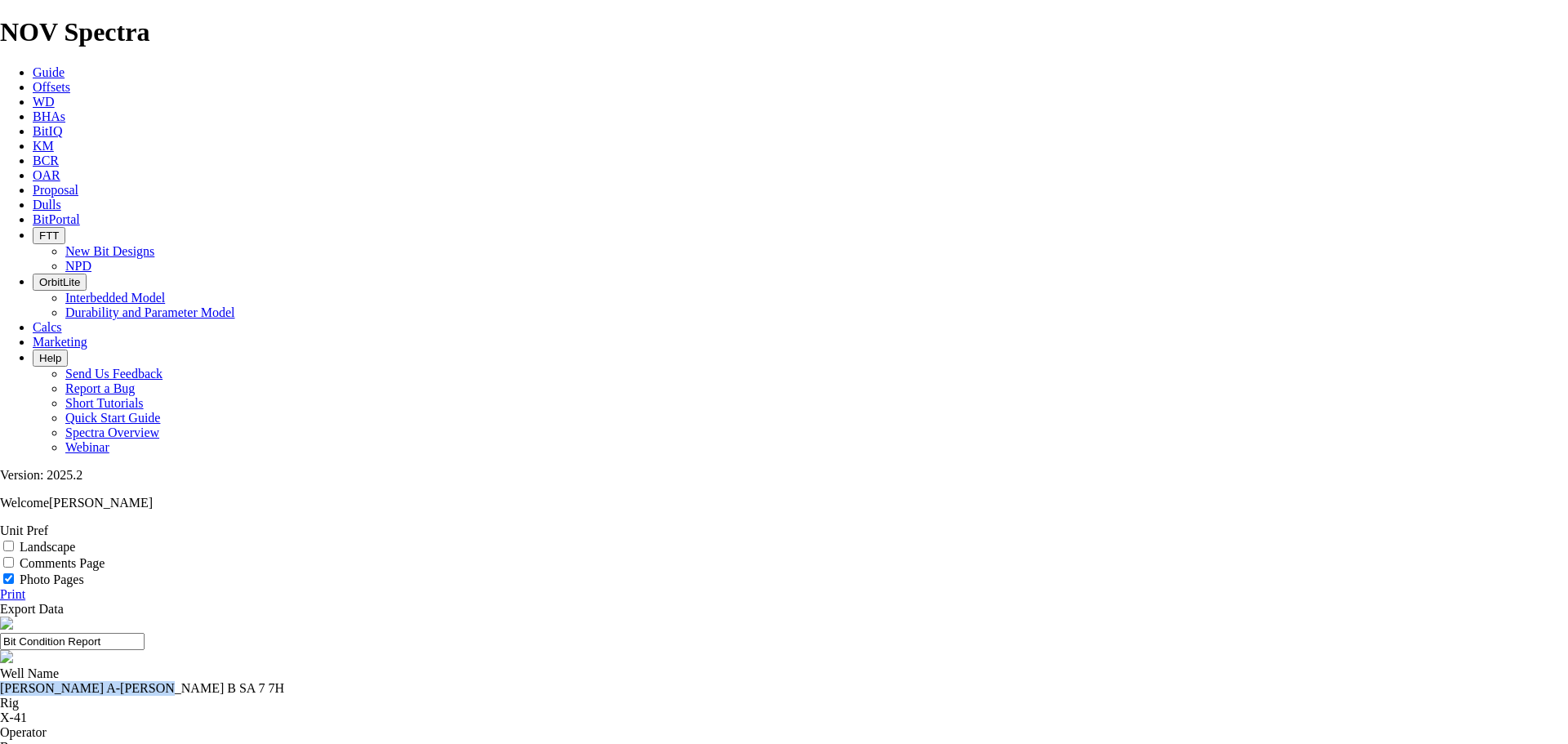
click at [669, 666] on div "Well Name IBROM A-IBROM B SA 7 7H" at bounding box center [784, 680] width 1568 height 29
copy div "[PERSON_NAME] A-[PERSON_NAME] B SA 7 7H"
click at [25, 587] on link "Print" at bounding box center [13, 594] width 25 height 14
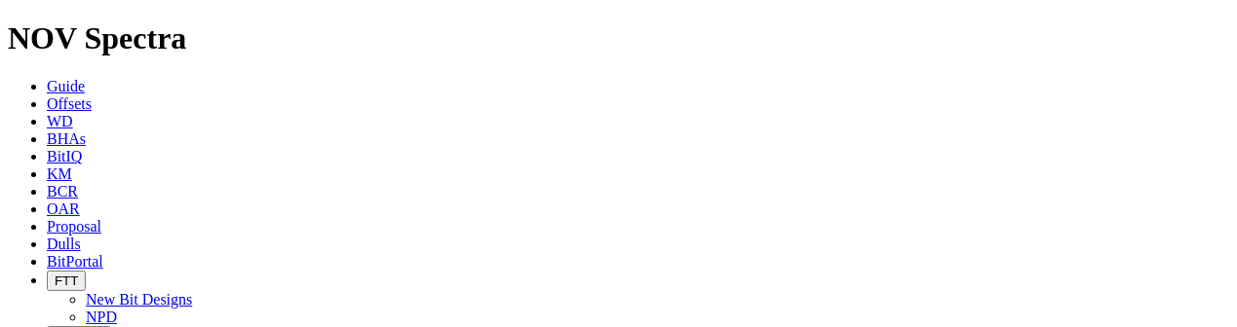
scroll to position [909, 0]
